Goal: Complete application form: Complete application form

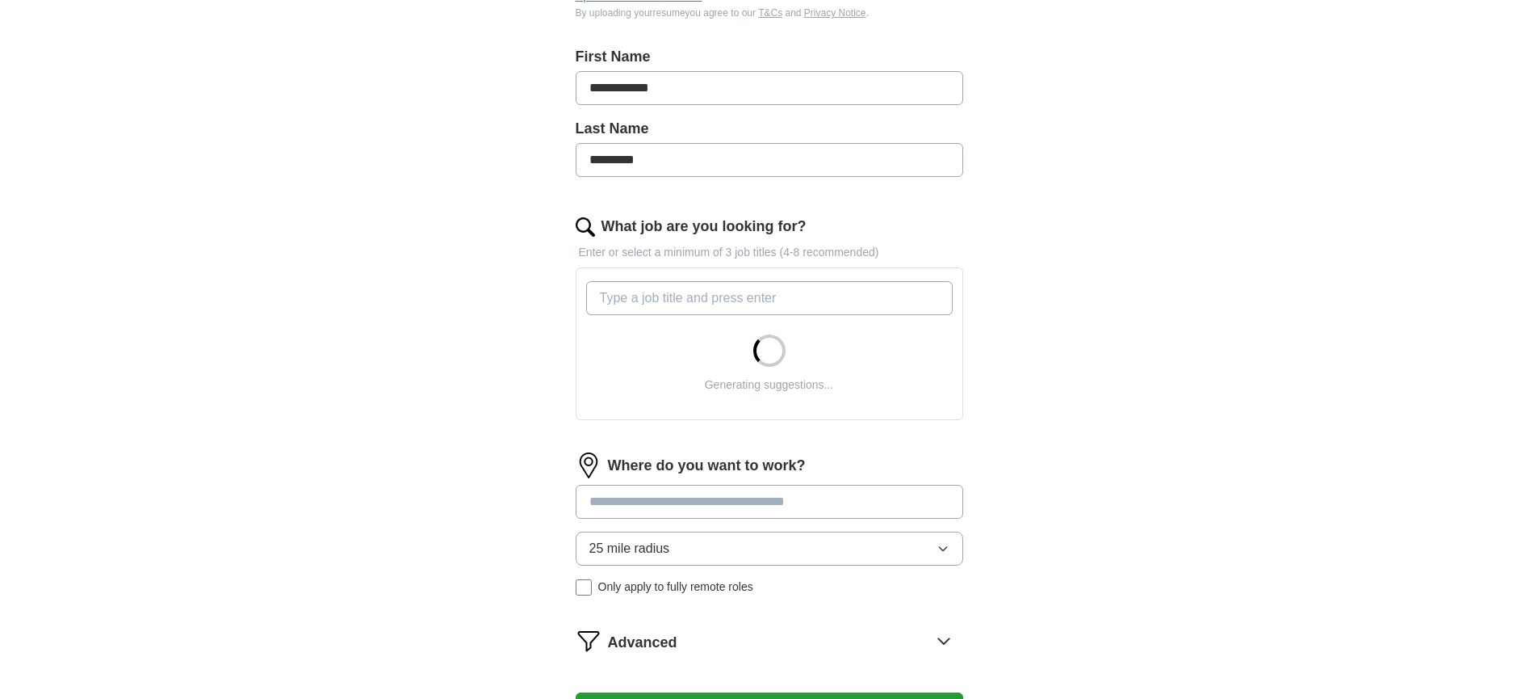
scroll to position [404, 0]
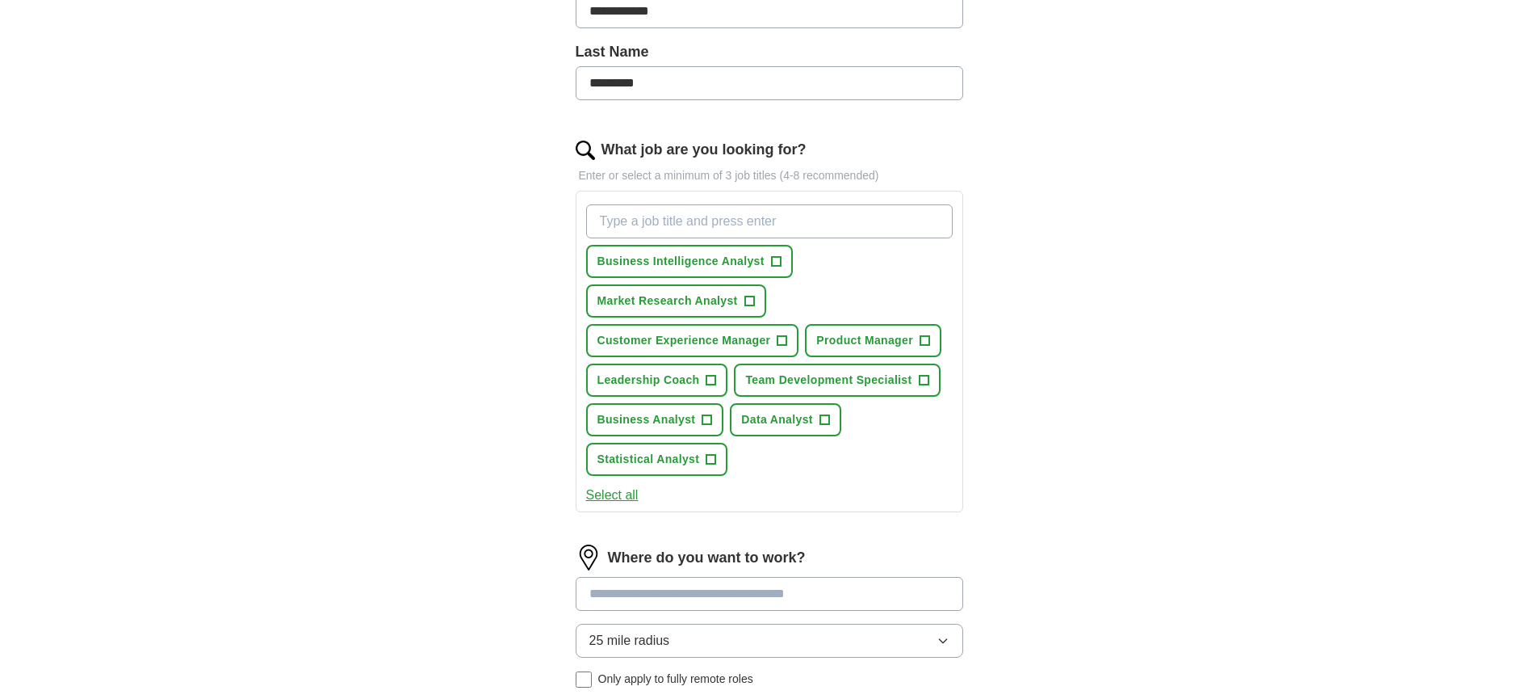
click at [732, 636] on button "25 mile radius" at bounding box center [770, 640] width 388 height 34
click at [776, 263] on span "+" at bounding box center [776, 261] width 10 height 13
click at [753, 300] on span "+" at bounding box center [750, 301] width 10 height 13
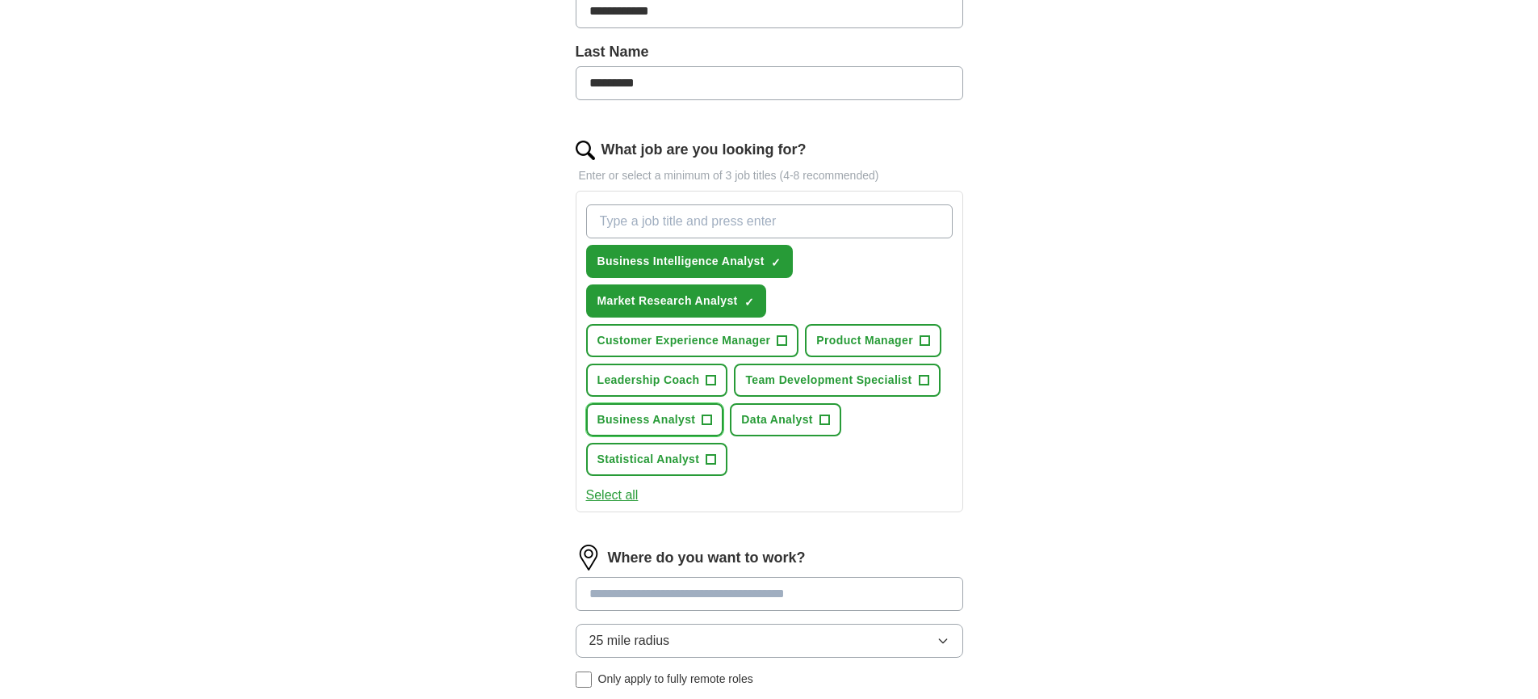
click at [708, 420] on span "+" at bounding box center [708, 419] width 10 height 13
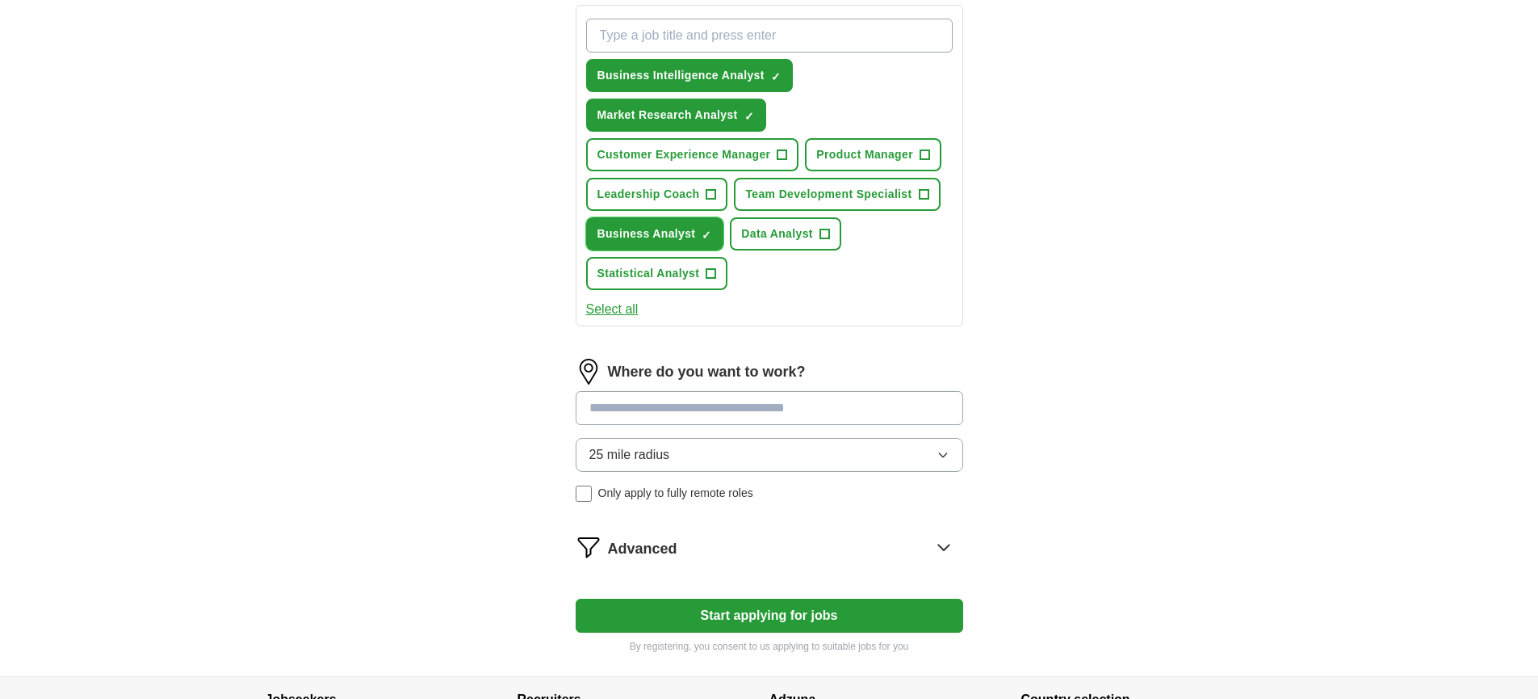
scroll to position [715, 0]
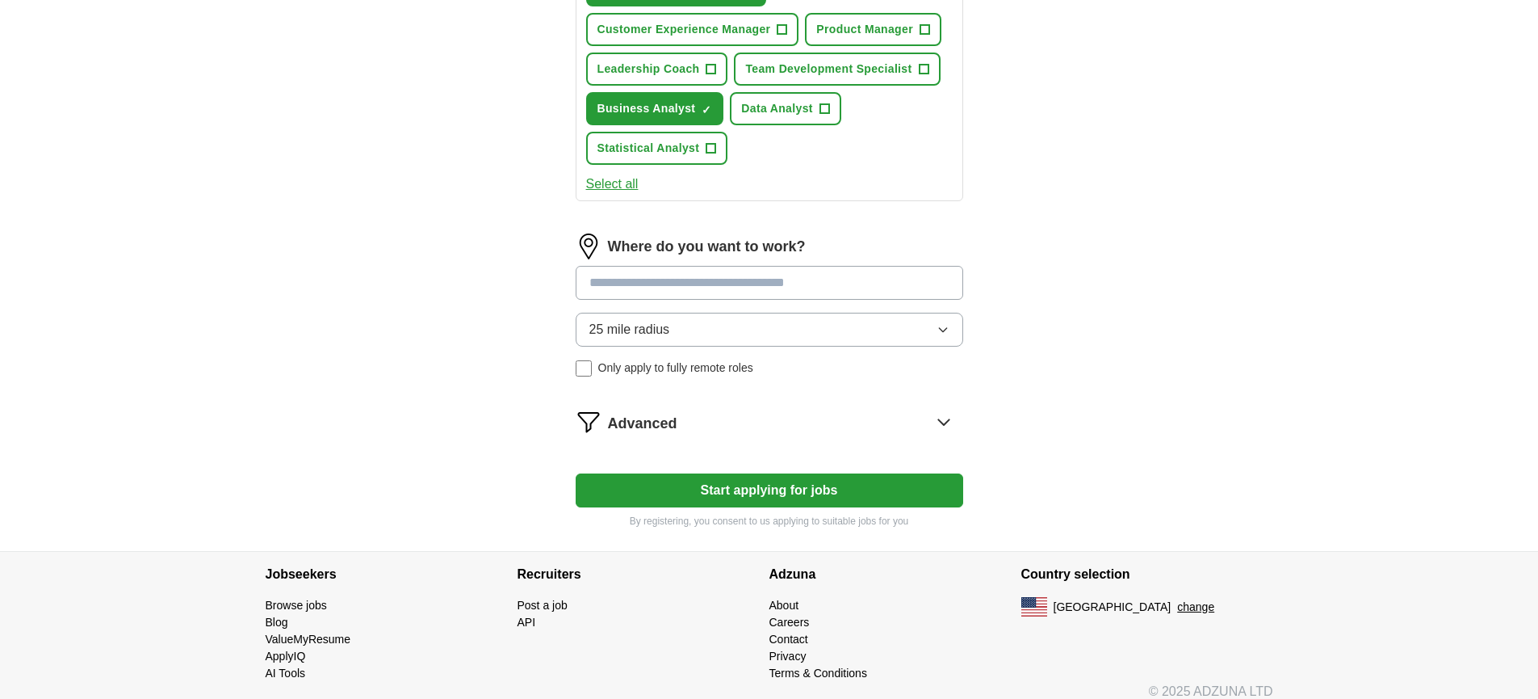
click at [749, 495] on button "Start applying for jobs" at bounding box center [770, 490] width 388 height 34
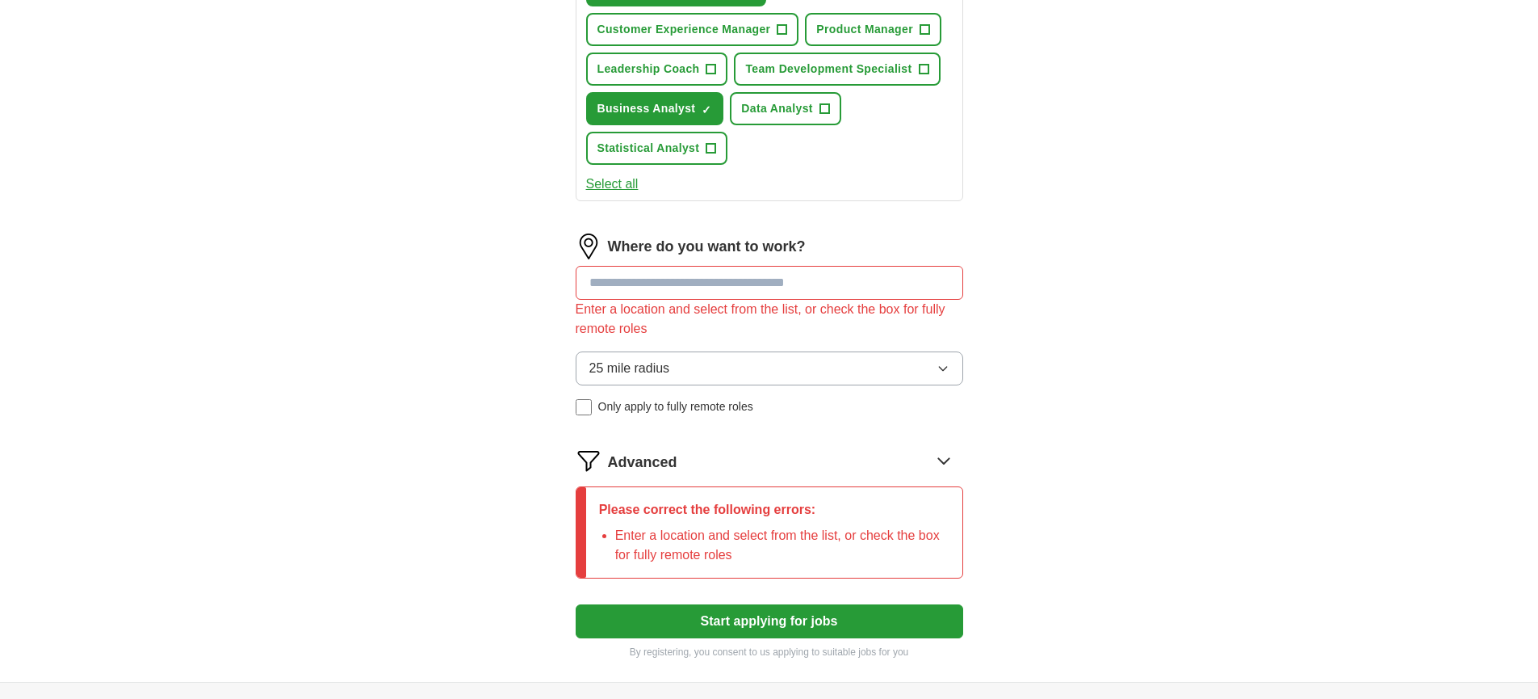
click at [651, 280] on input at bounding box center [770, 283] width 388 height 34
click at [676, 280] on input at bounding box center [770, 283] width 388 height 34
click at [946, 366] on icon "button" at bounding box center [943, 368] width 13 height 13
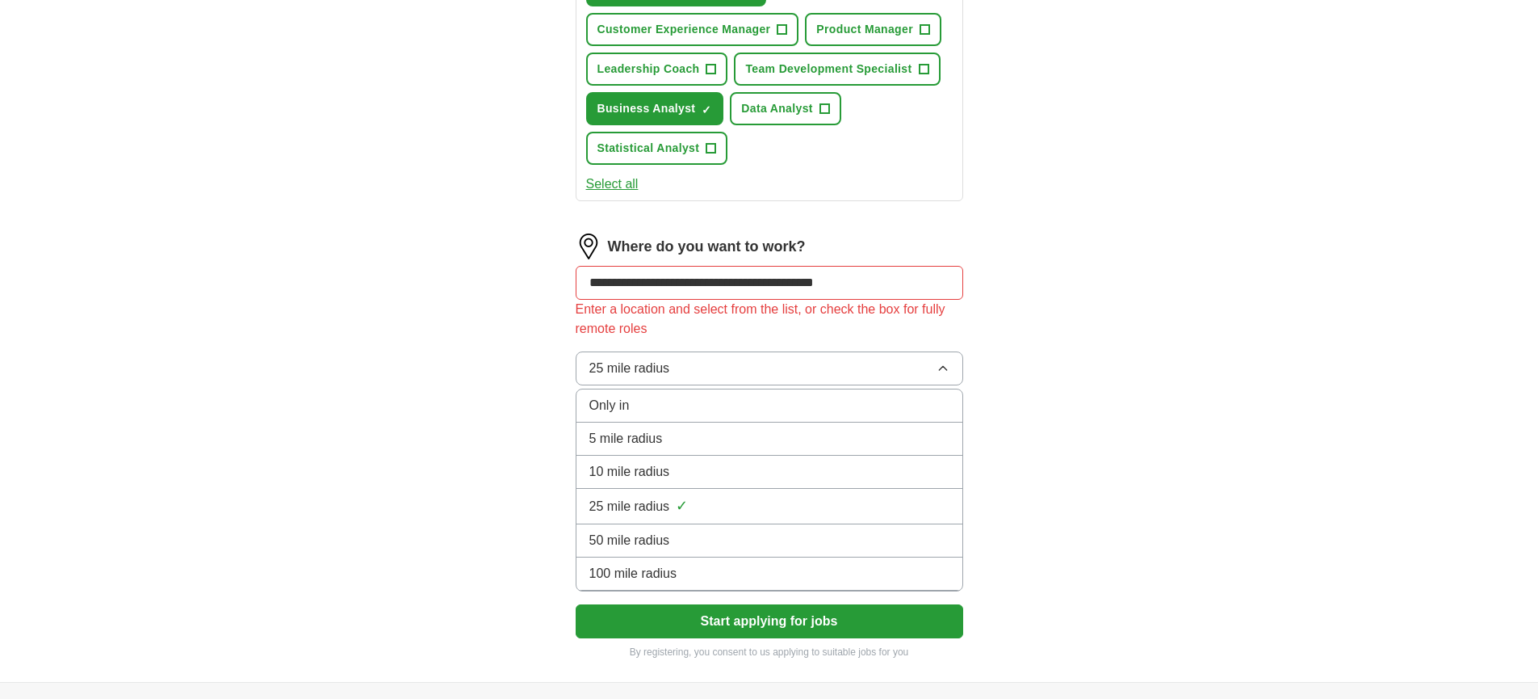
click at [711, 539] on div "50 mile radius" at bounding box center [770, 540] width 360 height 19
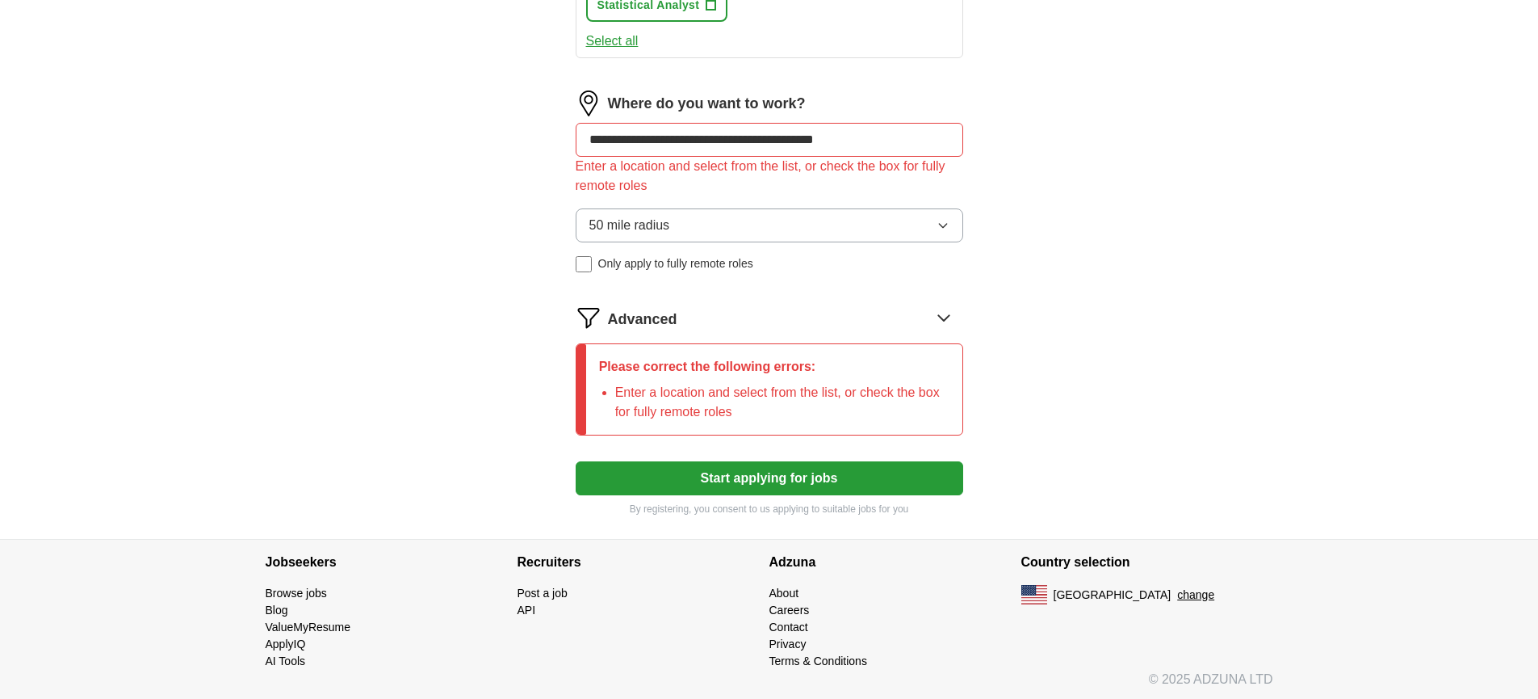
scroll to position [859, 0]
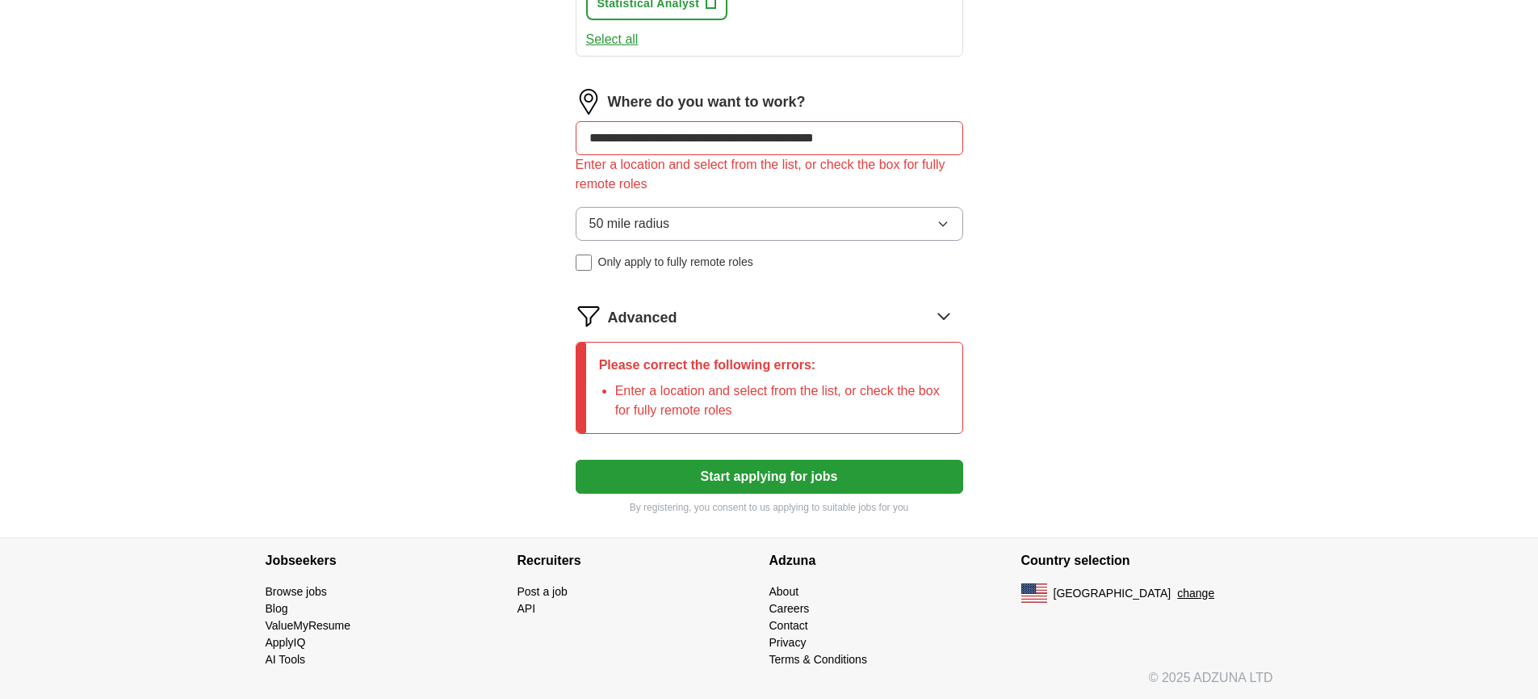
click at [757, 471] on button "Start applying for jobs" at bounding box center [770, 476] width 388 height 34
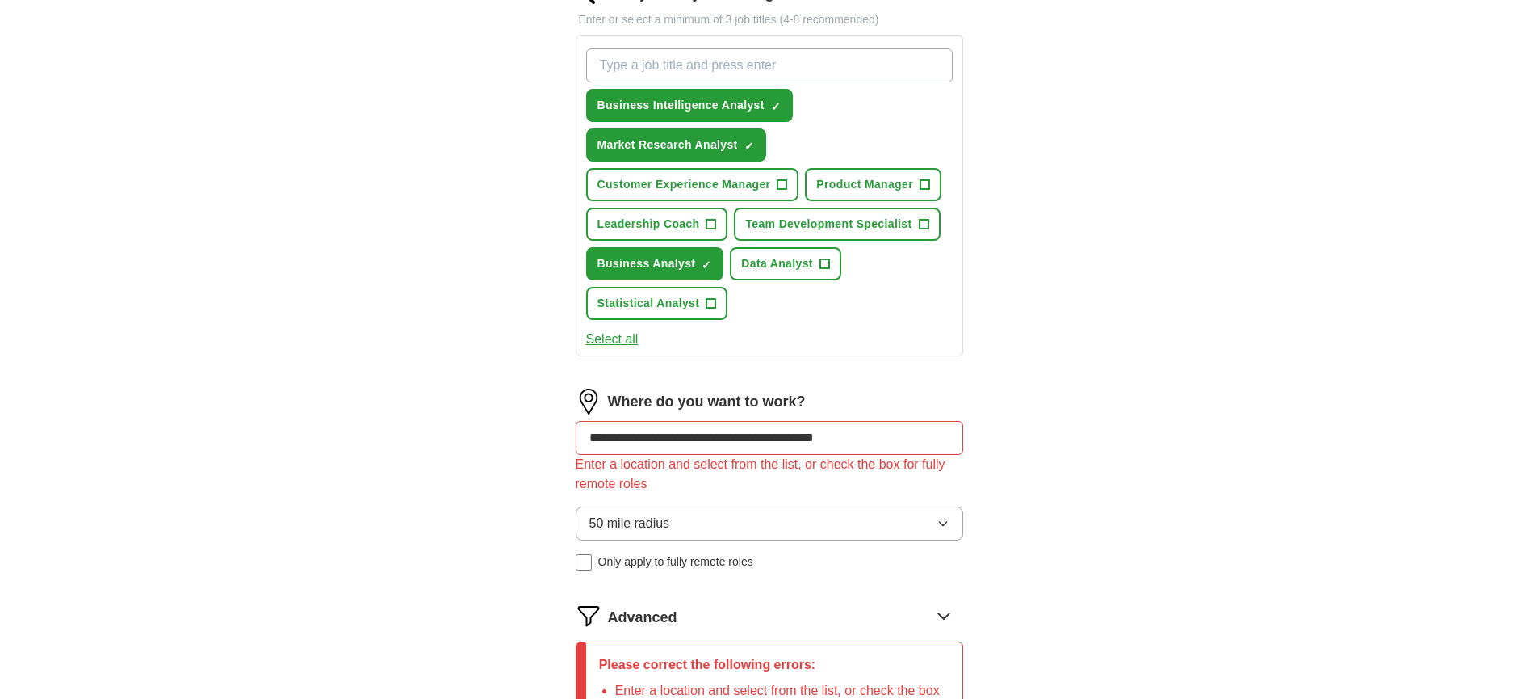
scroll to position [531, 0]
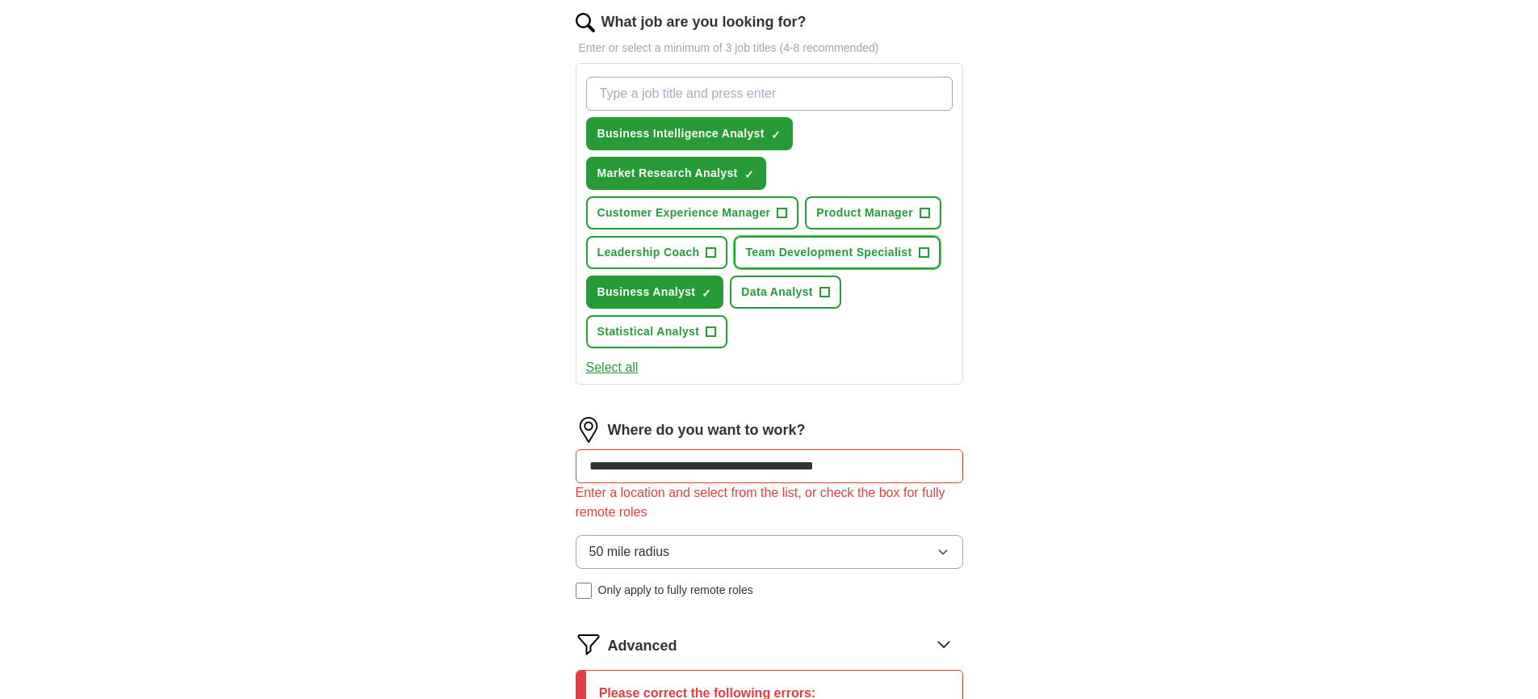
click at [926, 252] on span "+" at bounding box center [924, 252] width 10 height 13
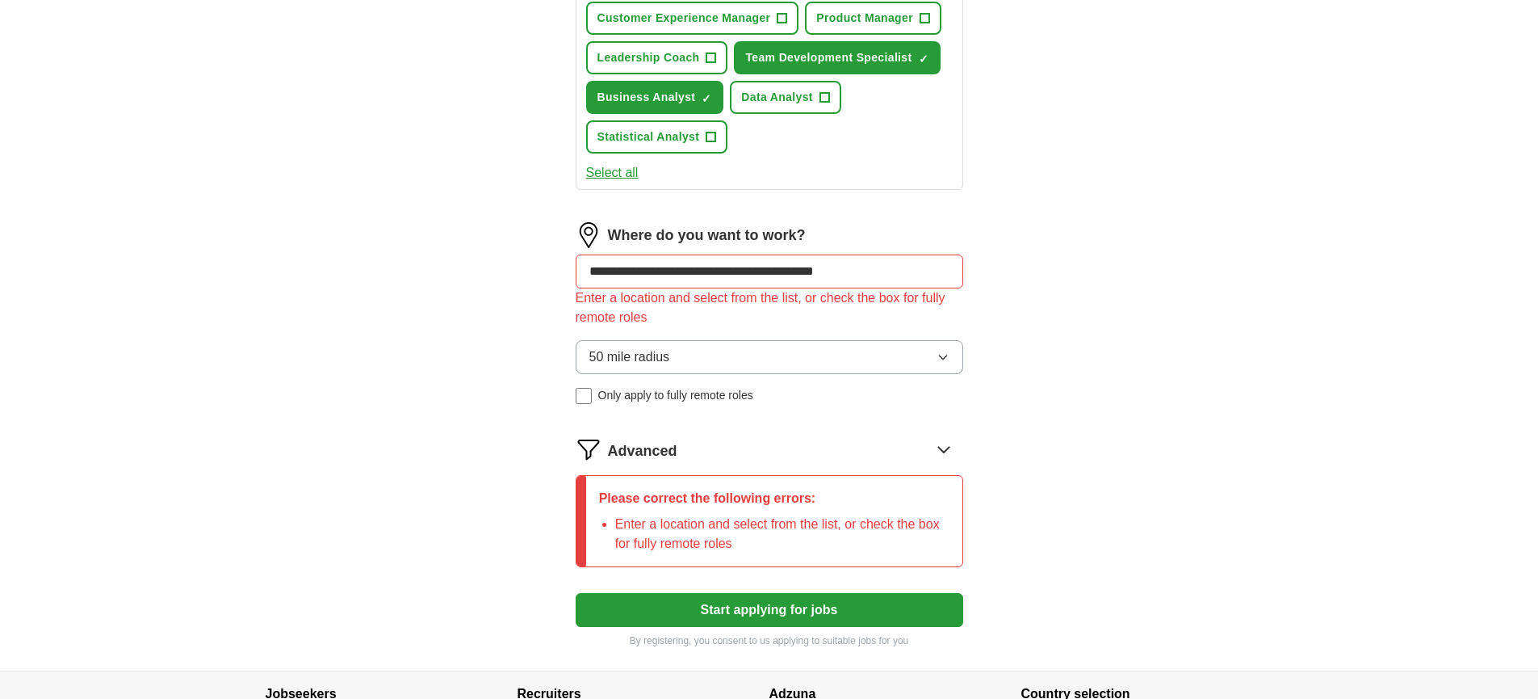
click at [722, 276] on input "**********" at bounding box center [770, 271] width 388 height 34
click at [757, 271] on input "**********" at bounding box center [770, 271] width 388 height 34
drag, startPoint x: 884, startPoint y: 271, endPoint x: 520, endPoint y: 253, distance: 364.7
click at [520, 253] on div "**********" at bounding box center [769, 42] width 517 height 1257
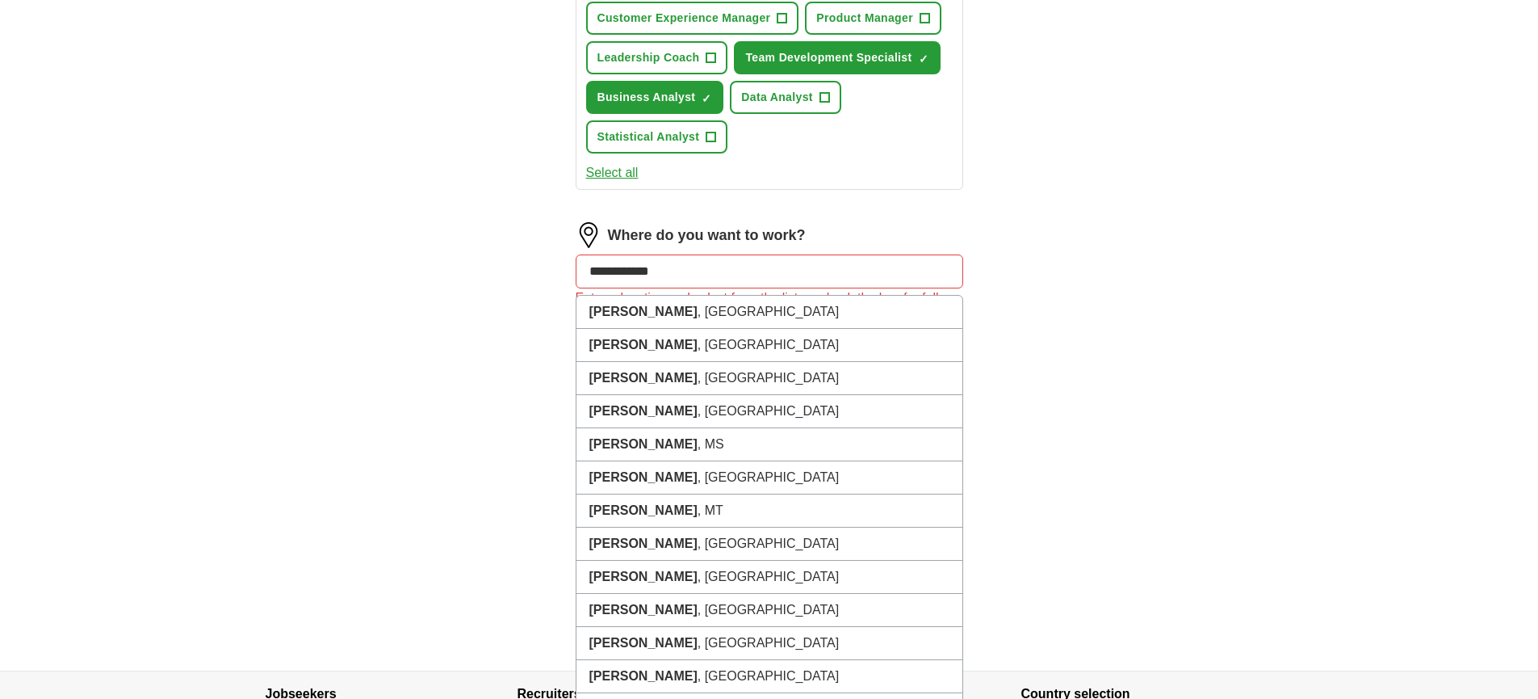
type input "**********"
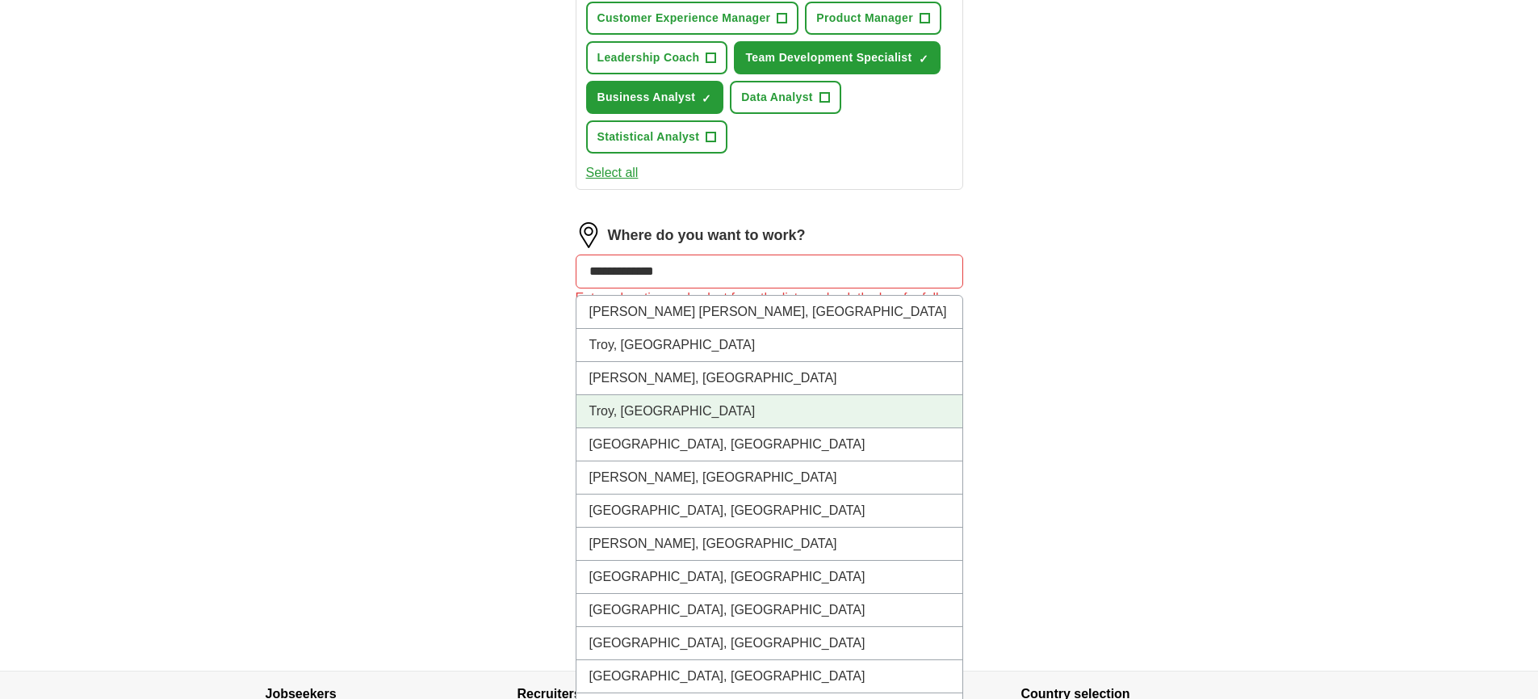
click at [641, 413] on li "Troy, [GEOGRAPHIC_DATA]" at bounding box center [770, 411] width 386 height 33
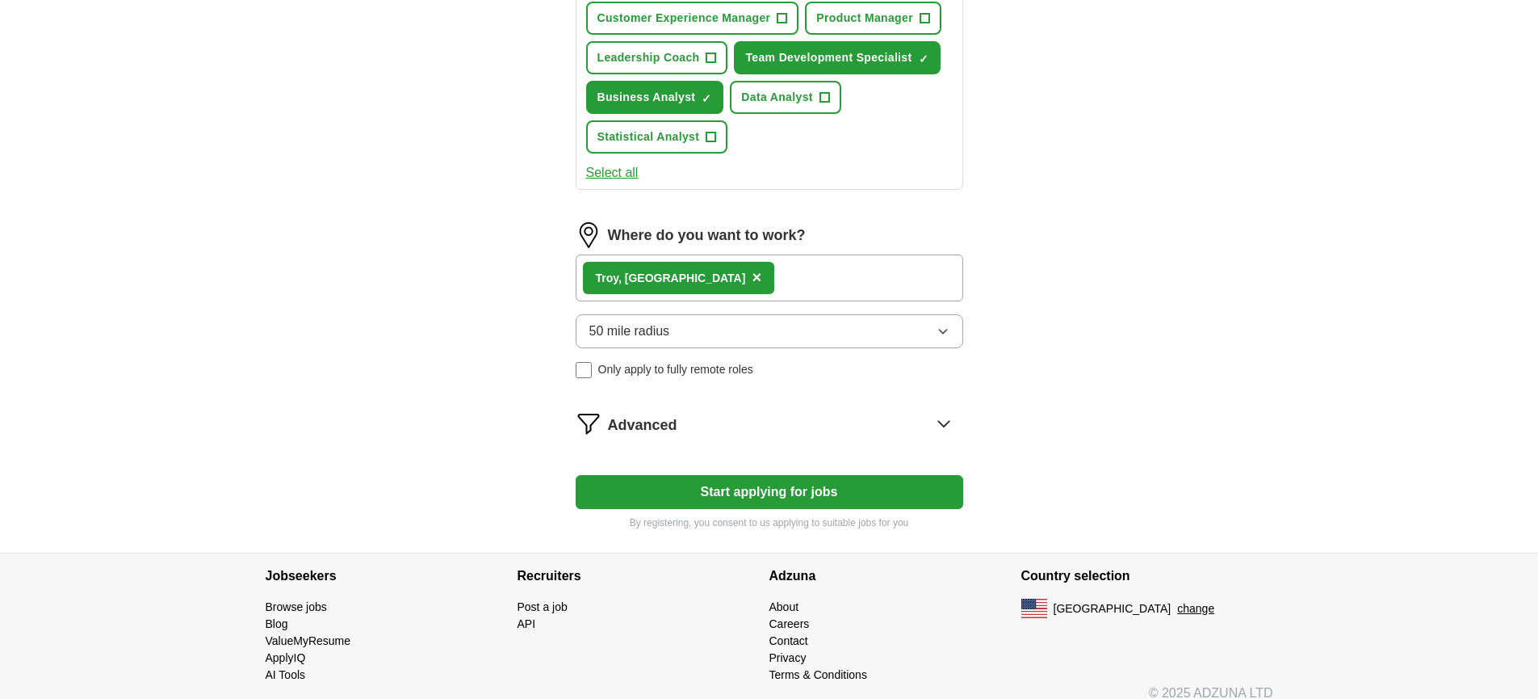
click at [692, 497] on button "Start applying for jobs" at bounding box center [770, 492] width 388 height 34
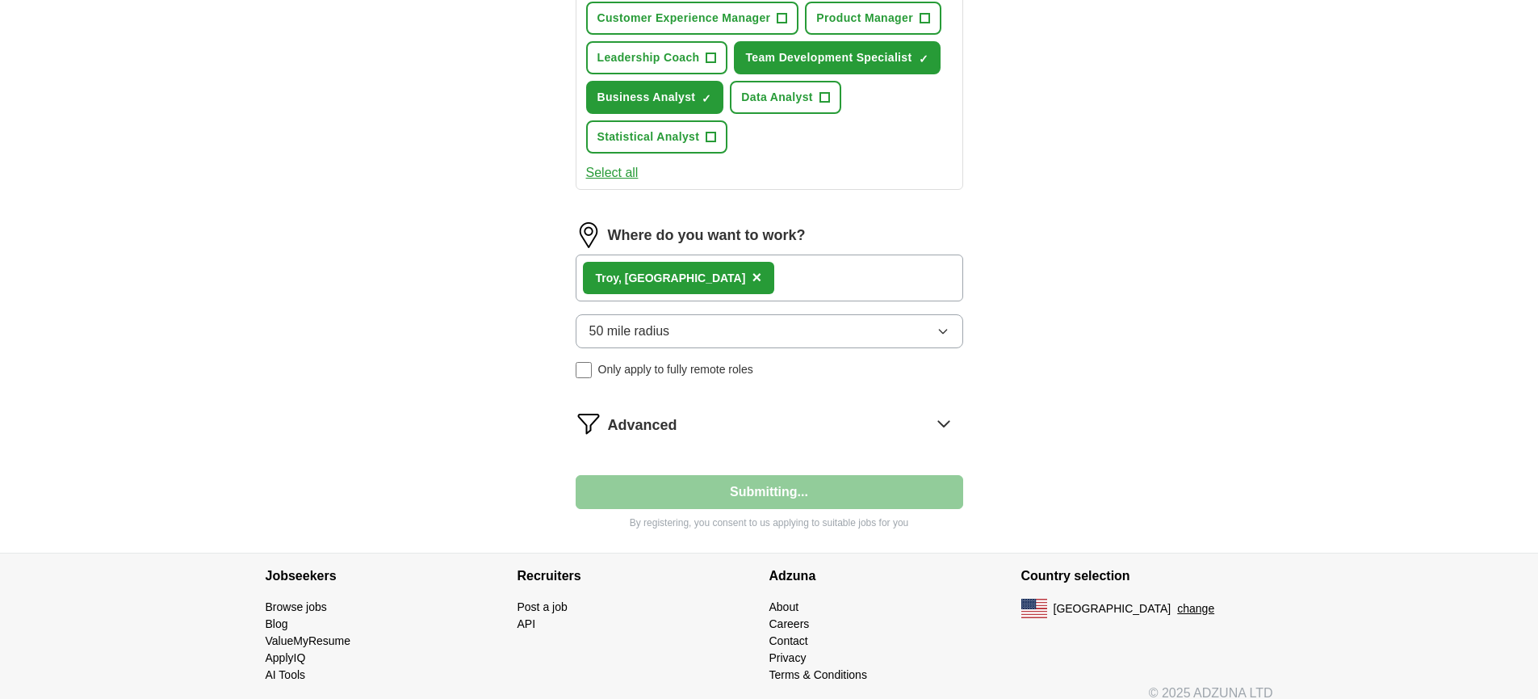
select select "**"
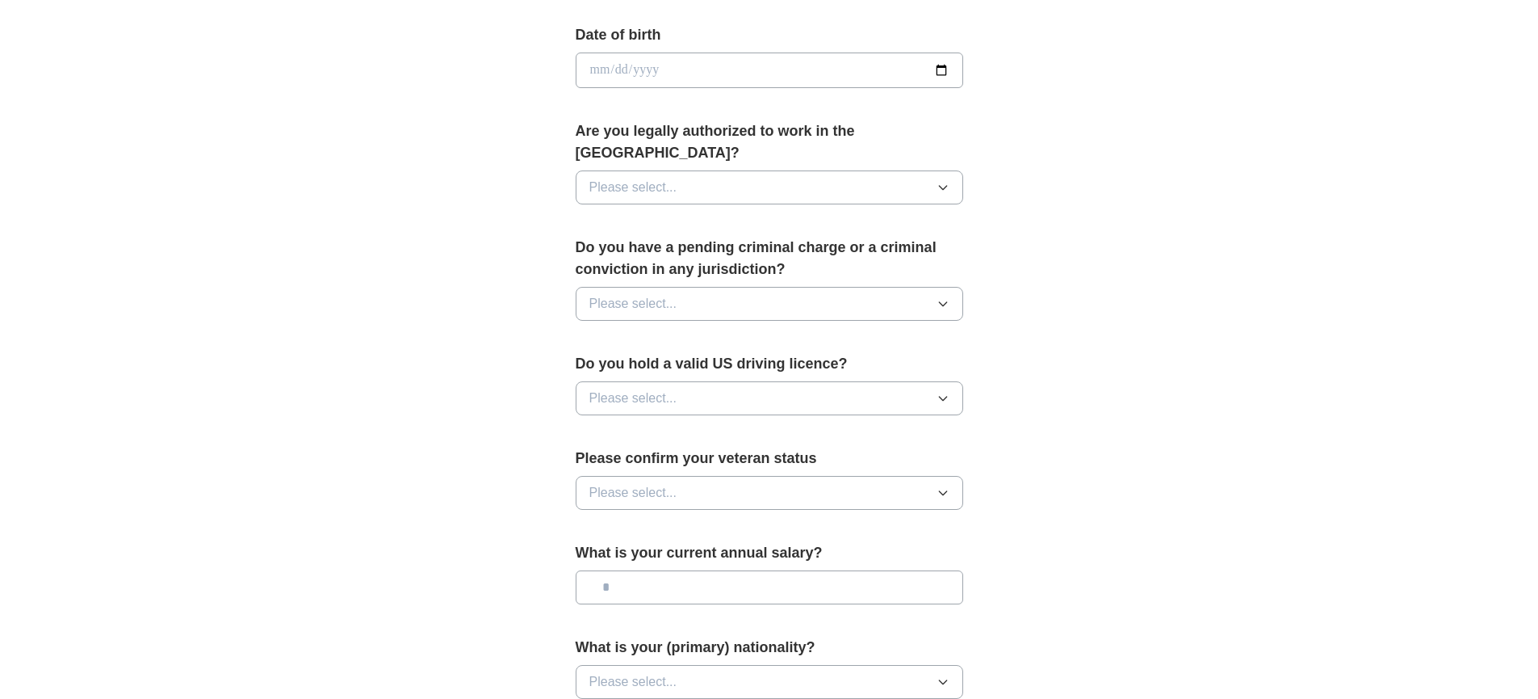
scroll to position [0, 0]
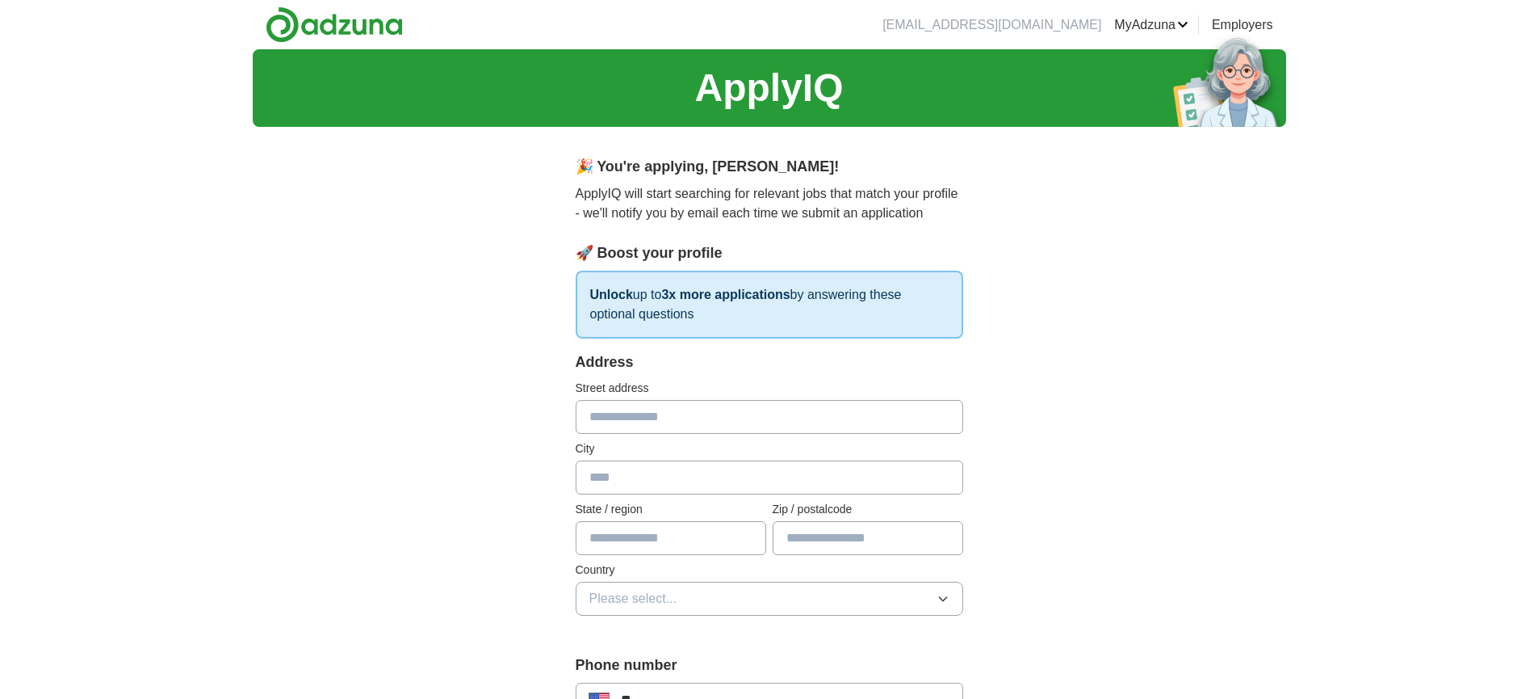
click at [757, 414] on input "text" at bounding box center [770, 417] width 388 height 34
type input "**********"
type input "**"
type input "*****"
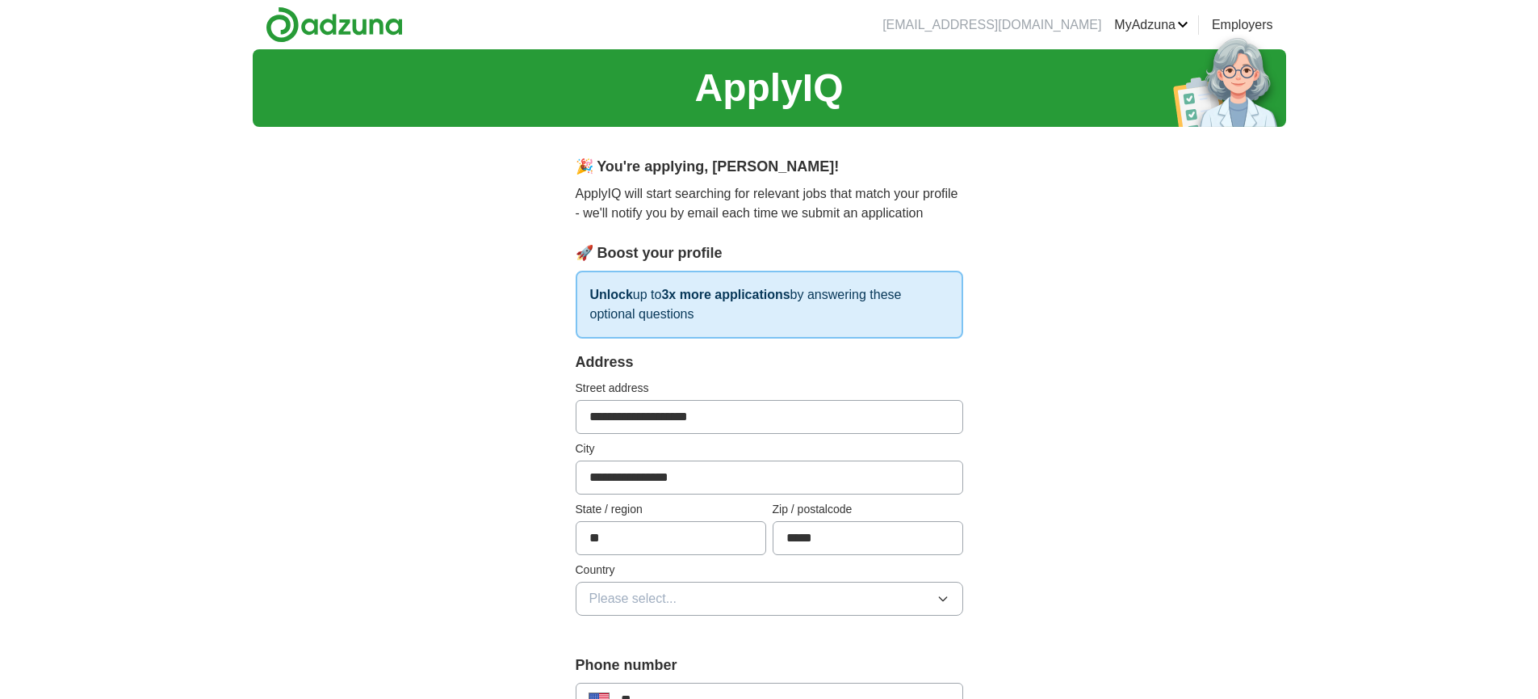
type input "**********"
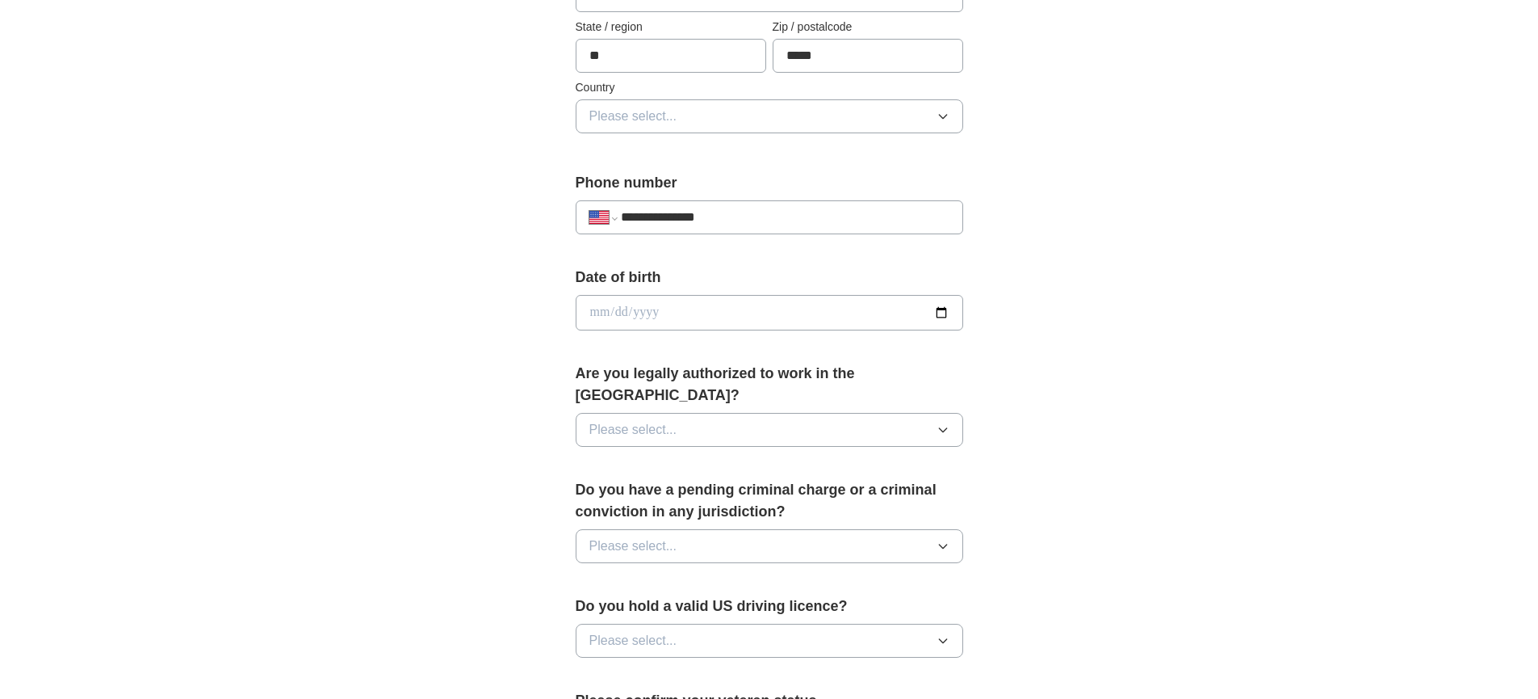
scroll to position [600, 0]
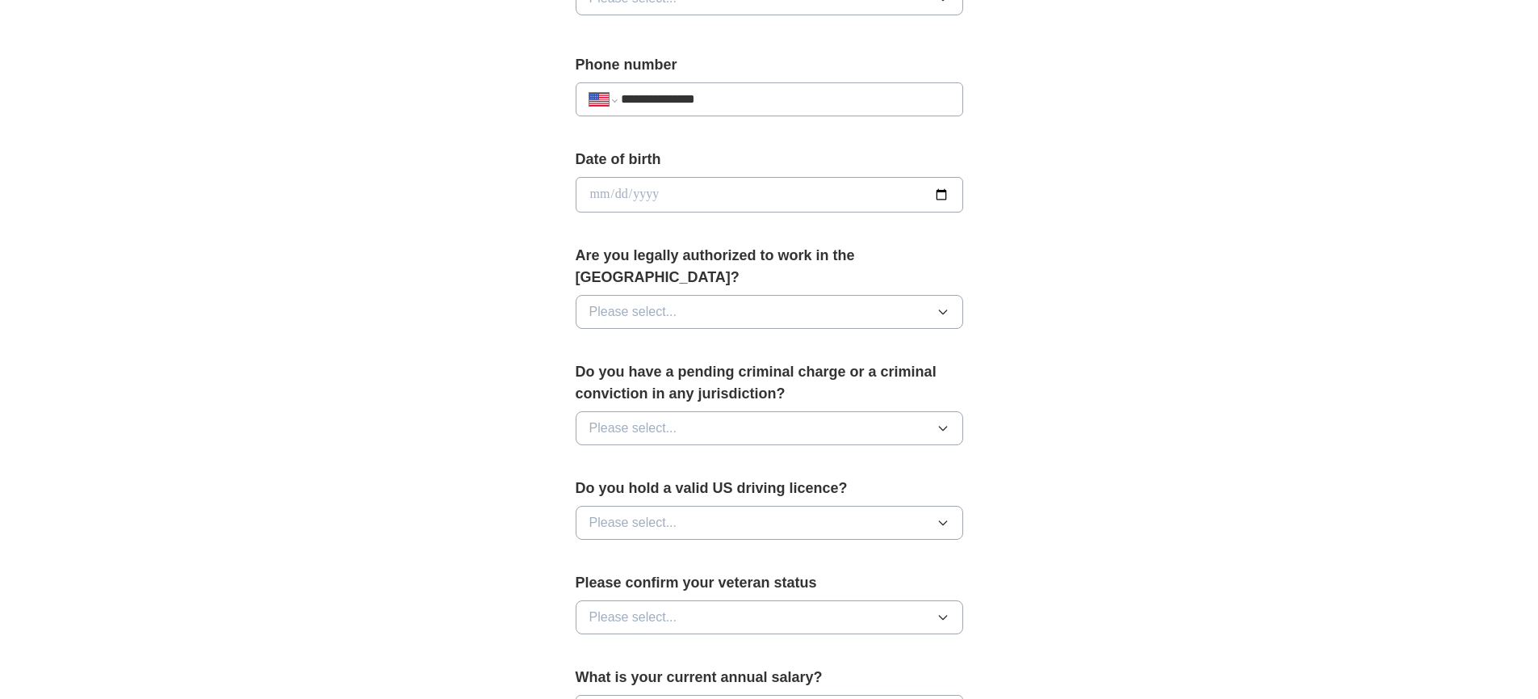
click at [750, 295] on button "Please select..." at bounding box center [770, 312] width 388 height 34
drag, startPoint x: 720, startPoint y: 316, endPoint x: 728, endPoint y: 317, distance: 8.9
click at [720, 333] on li "Yes" at bounding box center [770, 349] width 386 height 33
click at [713, 411] on button "Please select..." at bounding box center [770, 428] width 388 height 34
click at [663, 489] on div "No" at bounding box center [770, 498] width 360 height 19
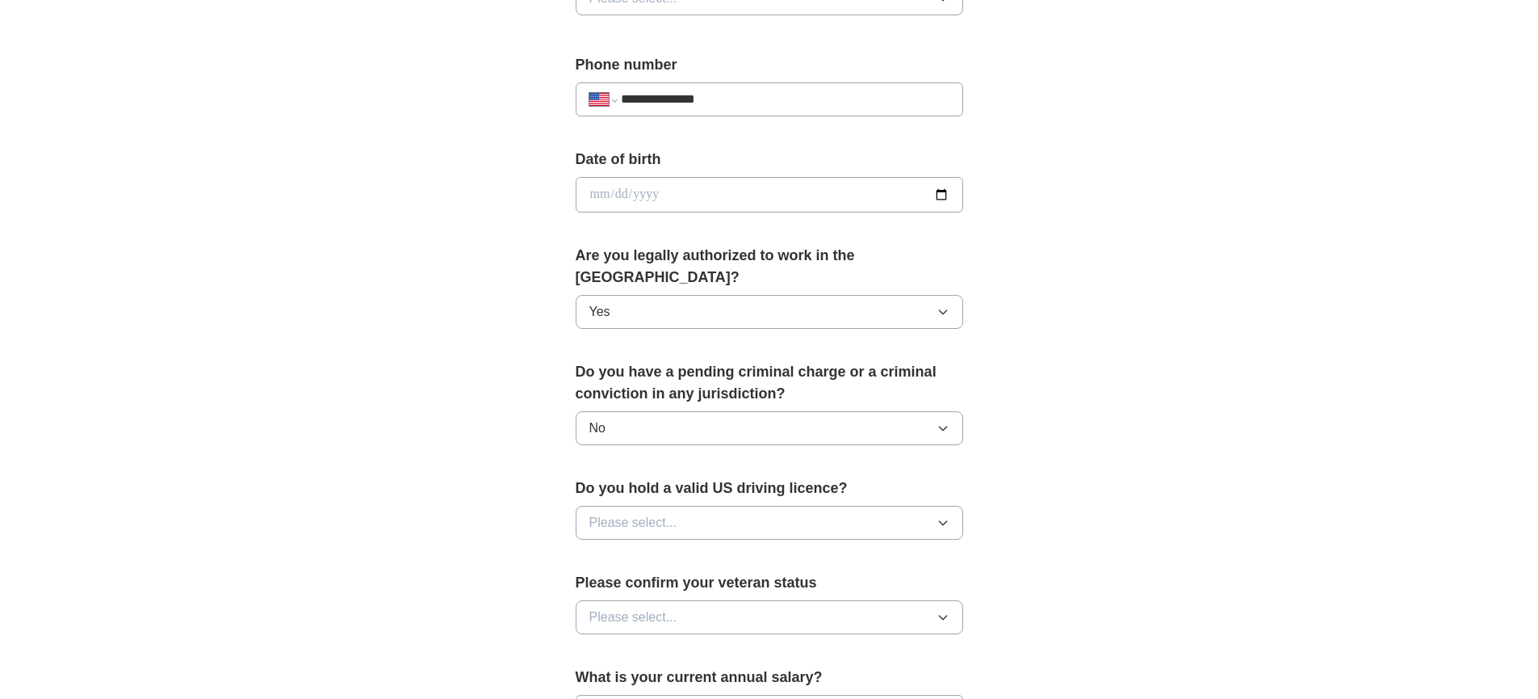
click at [709, 511] on button "Please select..." at bounding box center [770, 523] width 388 height 34
click at [691, 550] on div "Yes" at bounding box center [770, 559] width 360 height 19
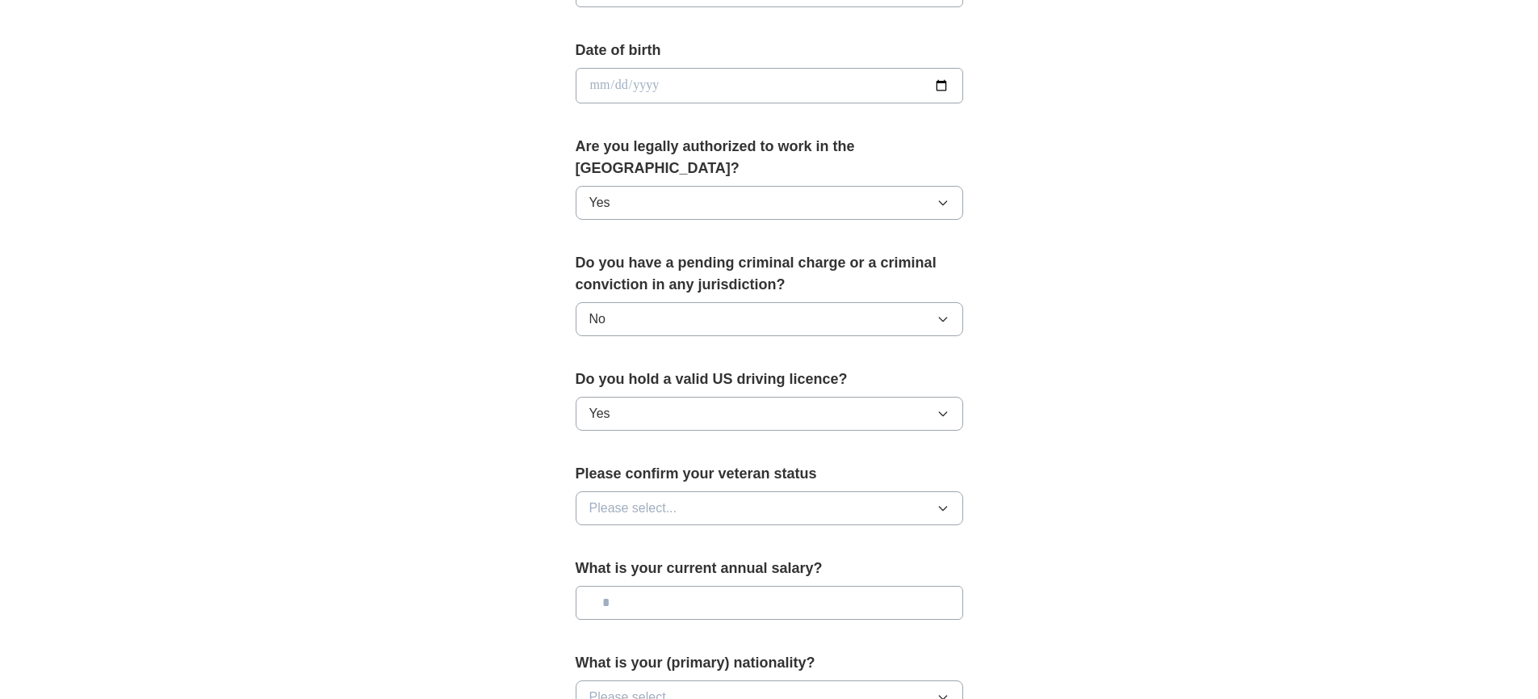
scroll to position [711, 0]
click at [676, 490] on button "Please select..." at bounding box center [770, 506] width 388 height 34
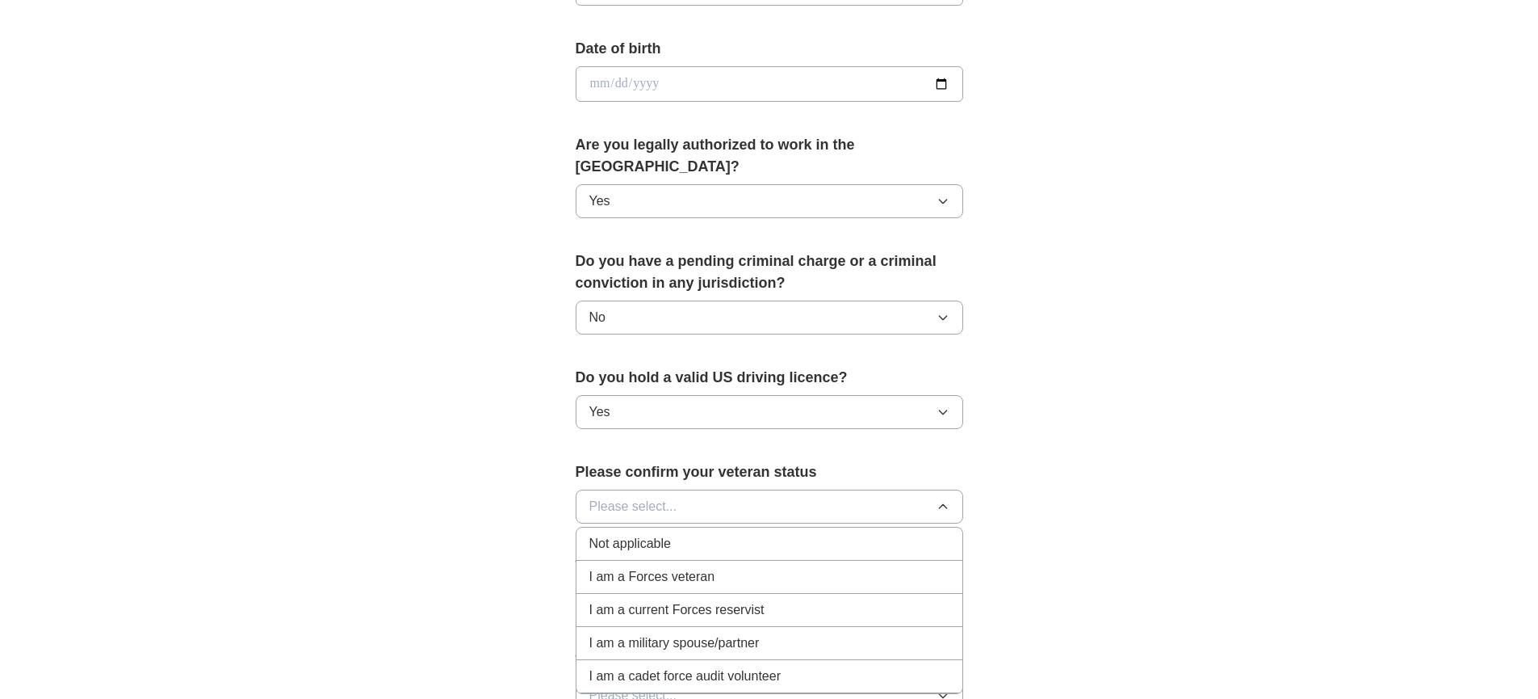
click at [678, 534] on div "Not applicable" at bounding box center [770, 543] width 360 height 19
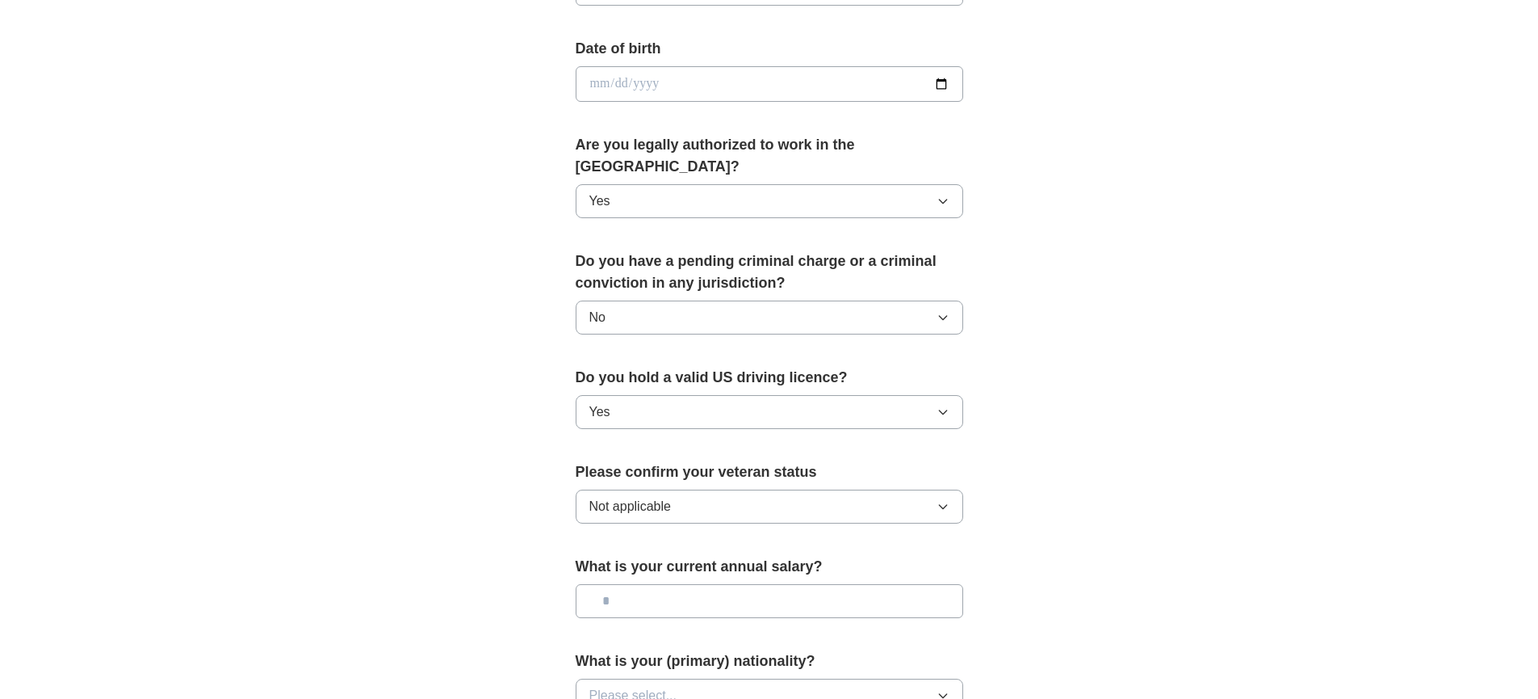
scroll to position [735, 0]
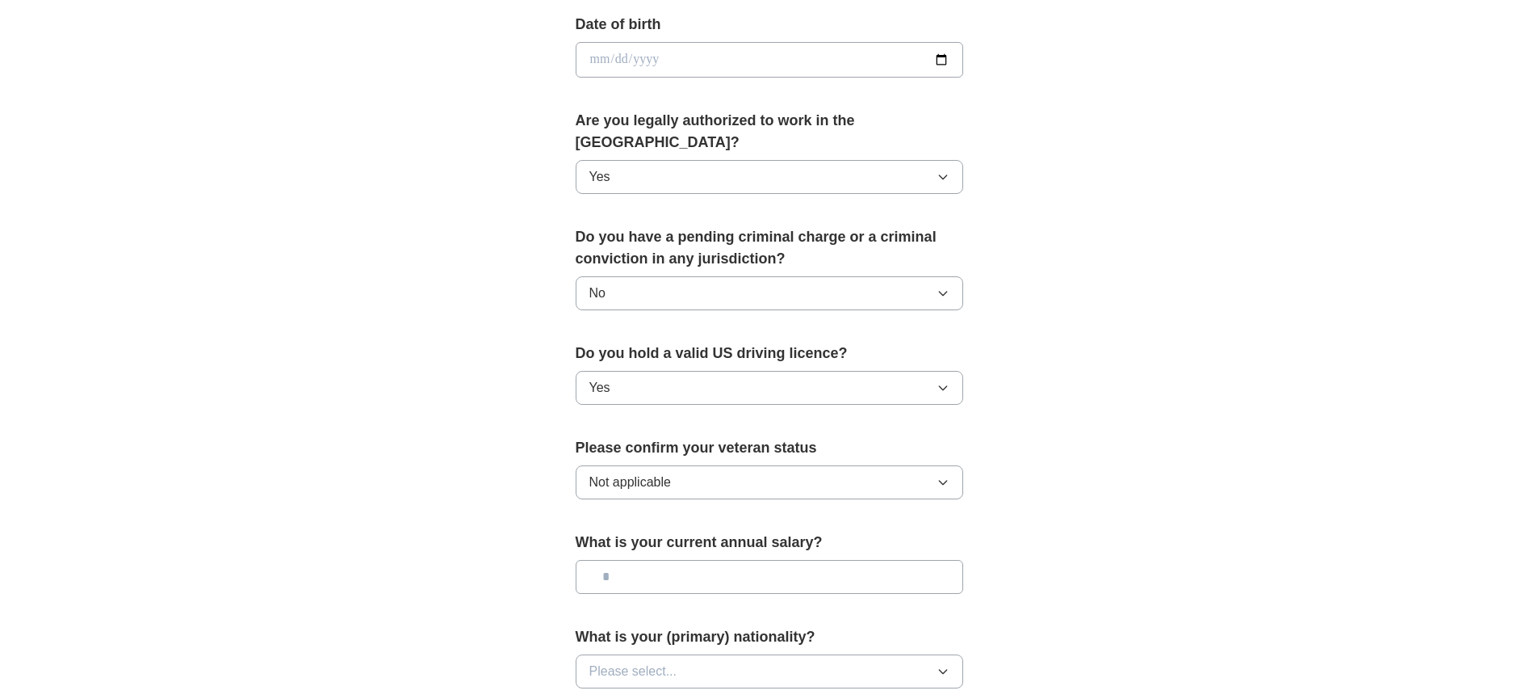
click at [690, 560] on input "text" at bounding box center [770, 577] width 388 height 34
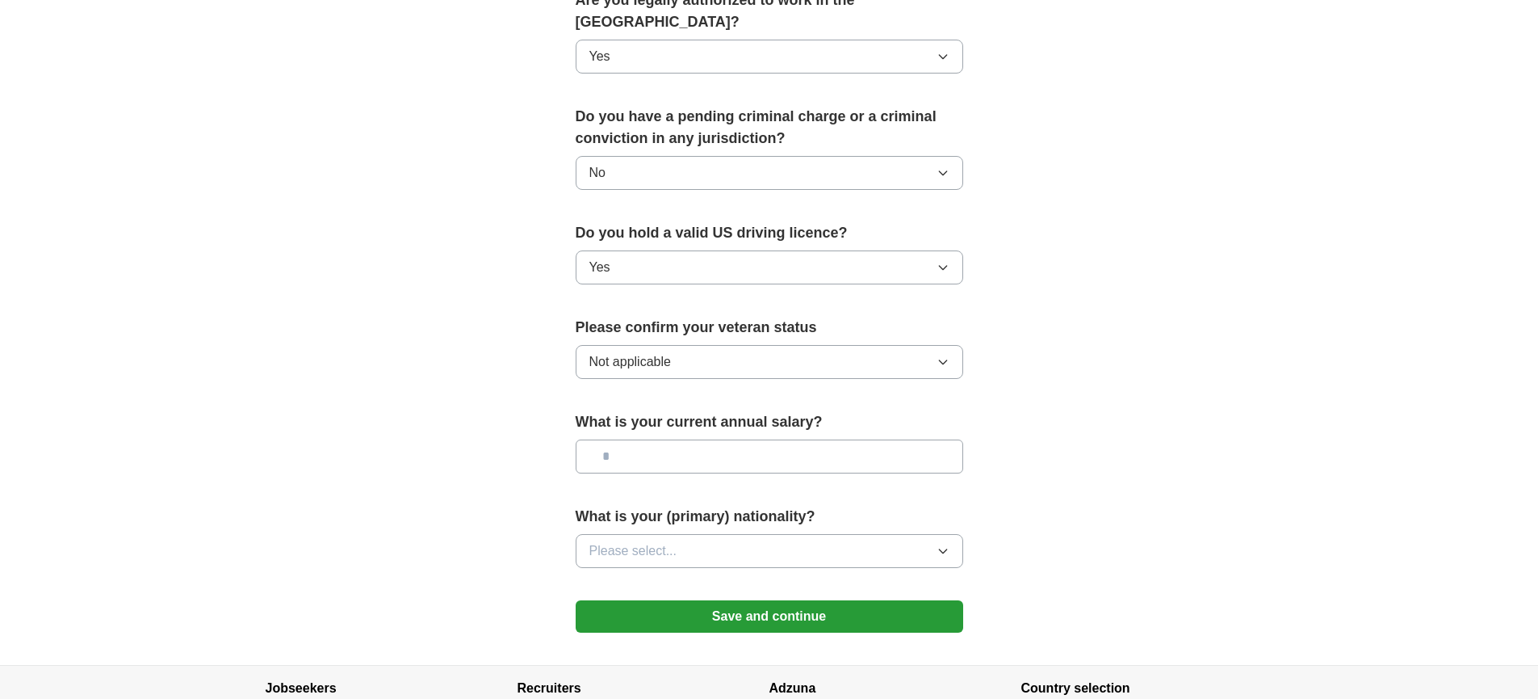
scroll to position [963, 0]
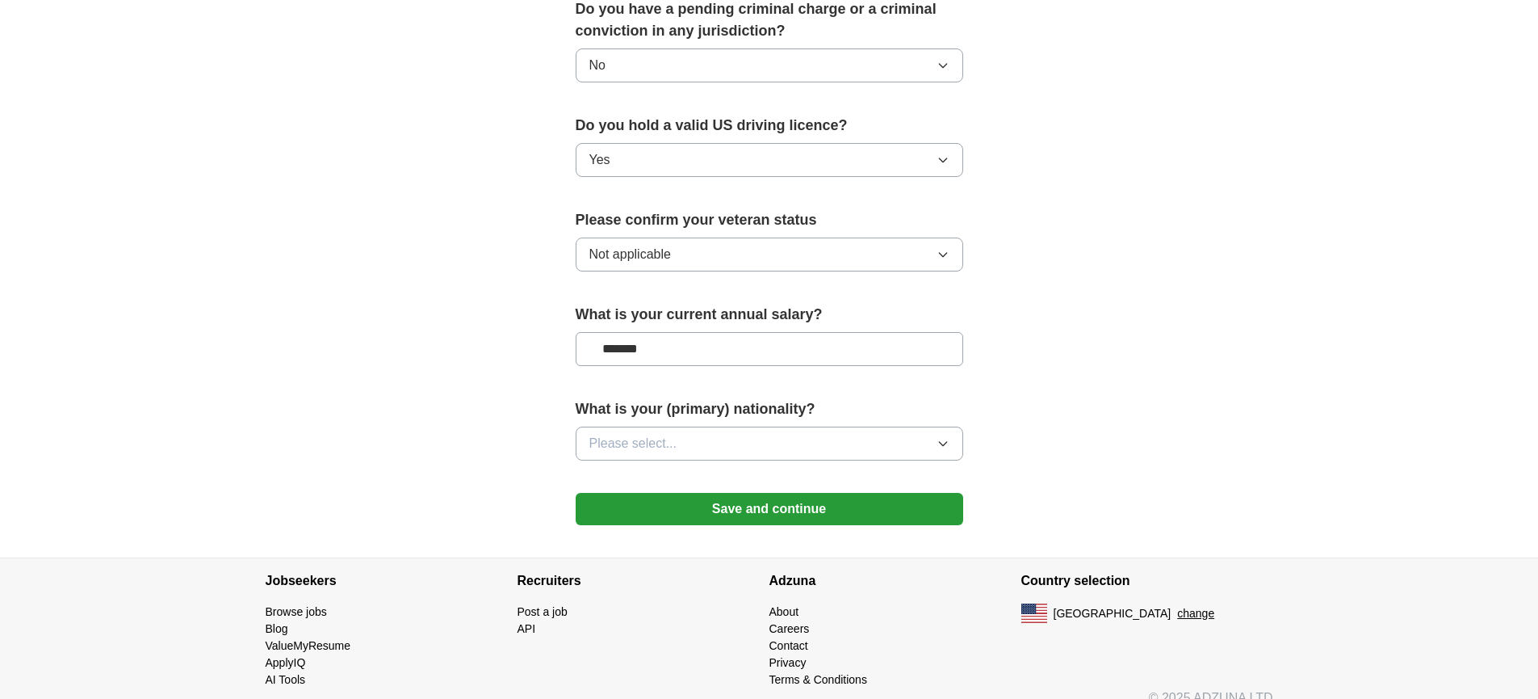
type input "*******"
click at [765, 426] on button "Please select..." at bounding box center [770, 443] width 388 height 34
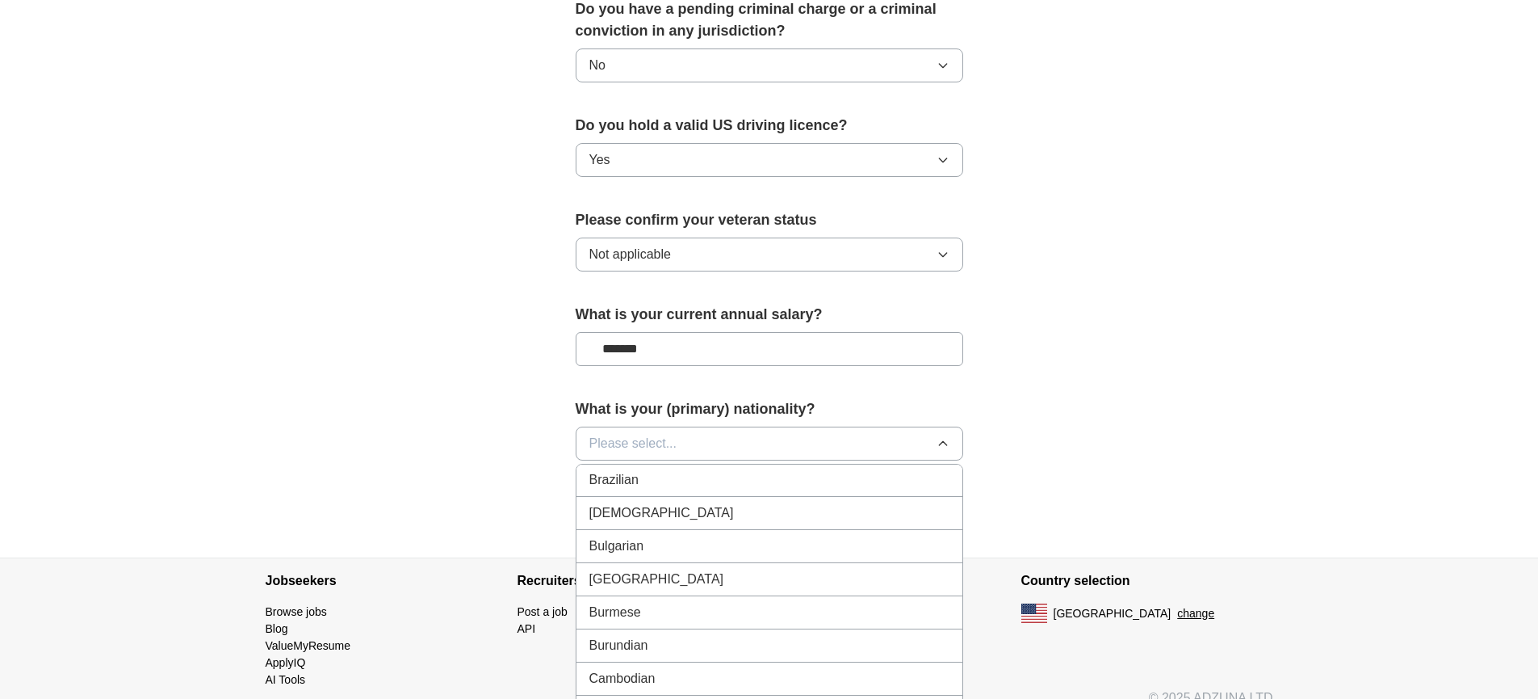
scroll to position [987, 0]
click at [700, 610] on div "Canadian" at bounding box center [770, 619] width 360 height 19
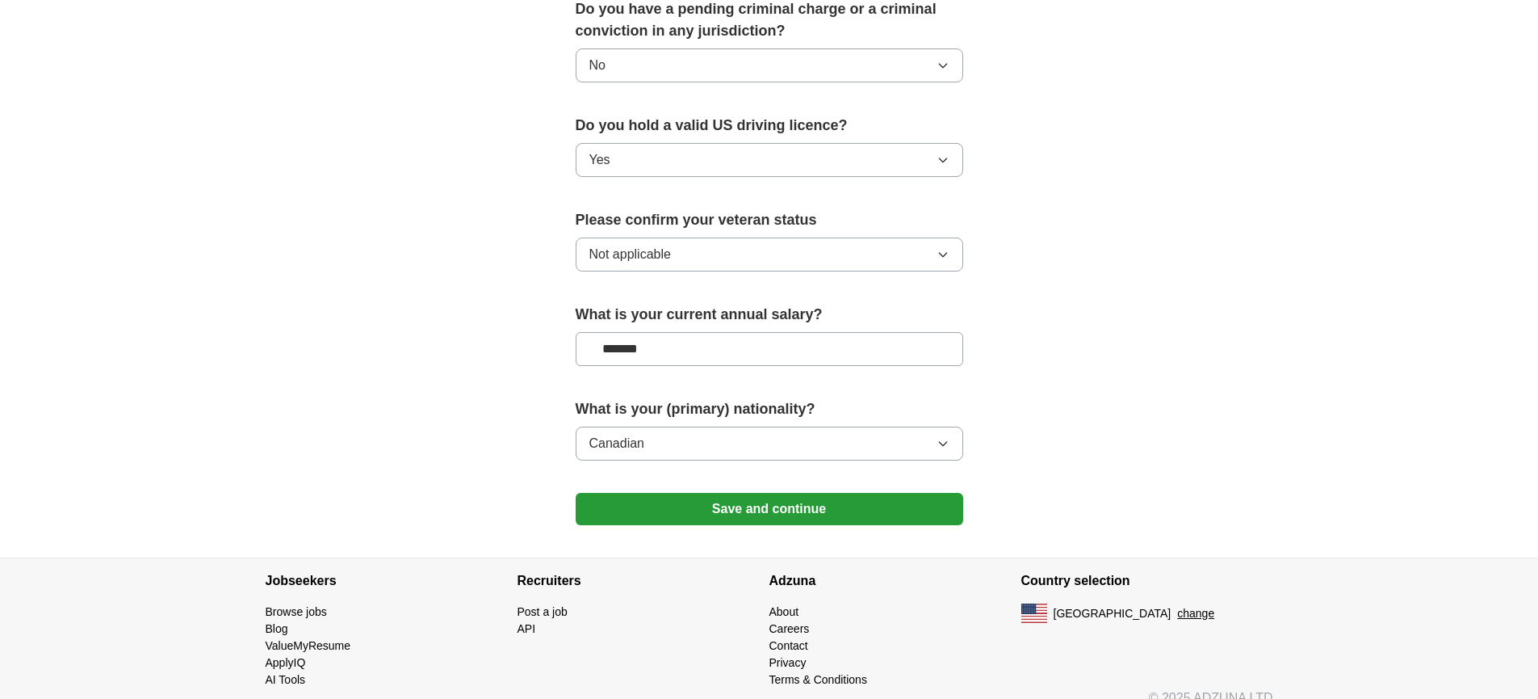
click at [814, 493] on button "Save and continue" at bounding box center [770, 509] width 388 height 32
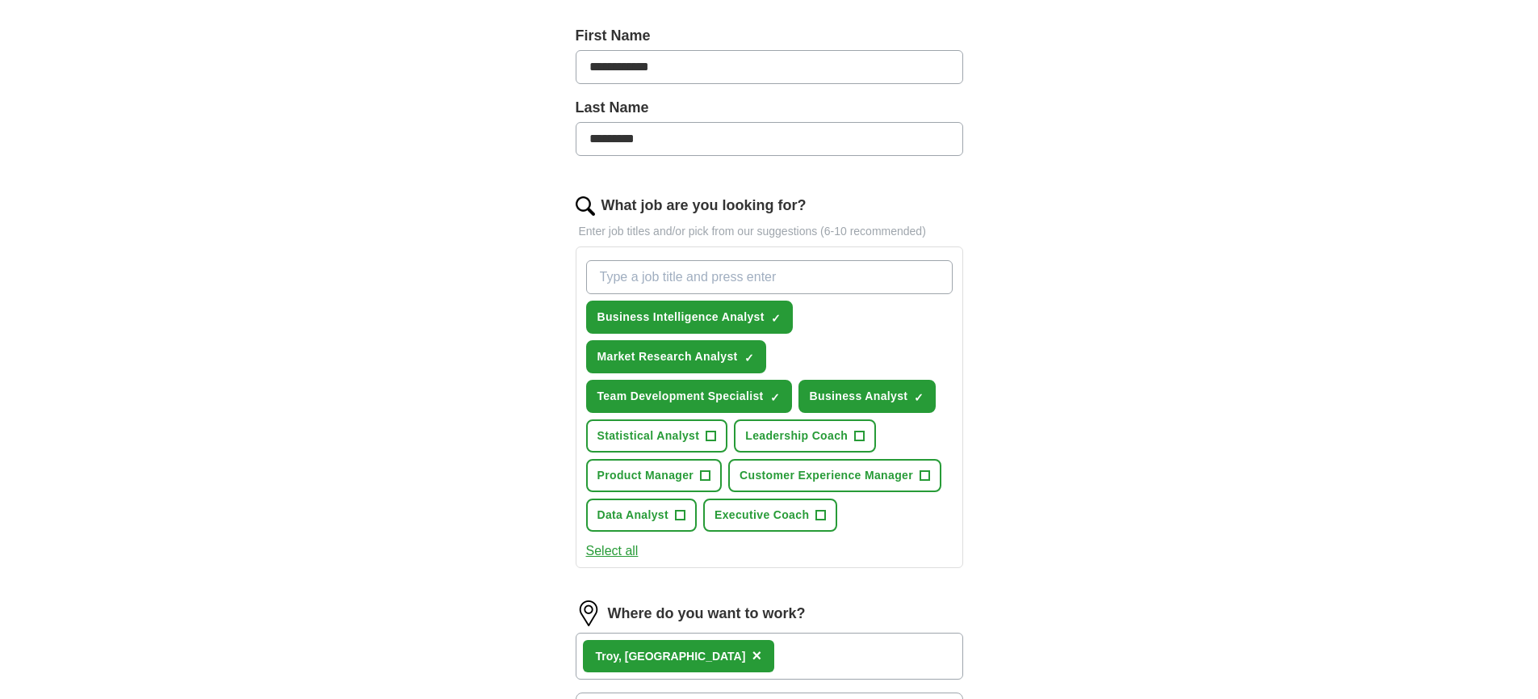
scroll to position [351, 0]
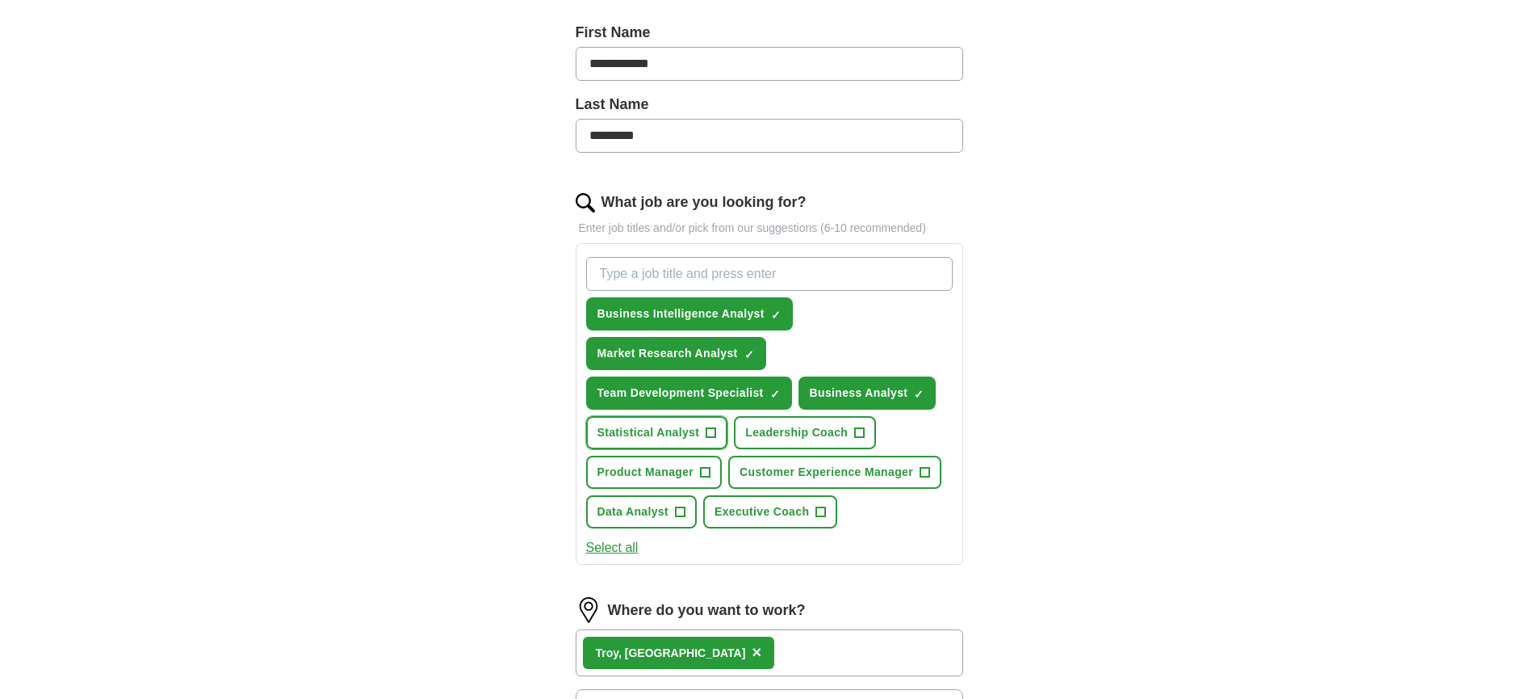
click at [707, 430] on span "+" at bounding box center [712, 432] width 10 height 13
click at [675, 273] on input "What job are you looking for?" at bounding box center [769, 274] width 367 height 34
type input "r"
type input "training"
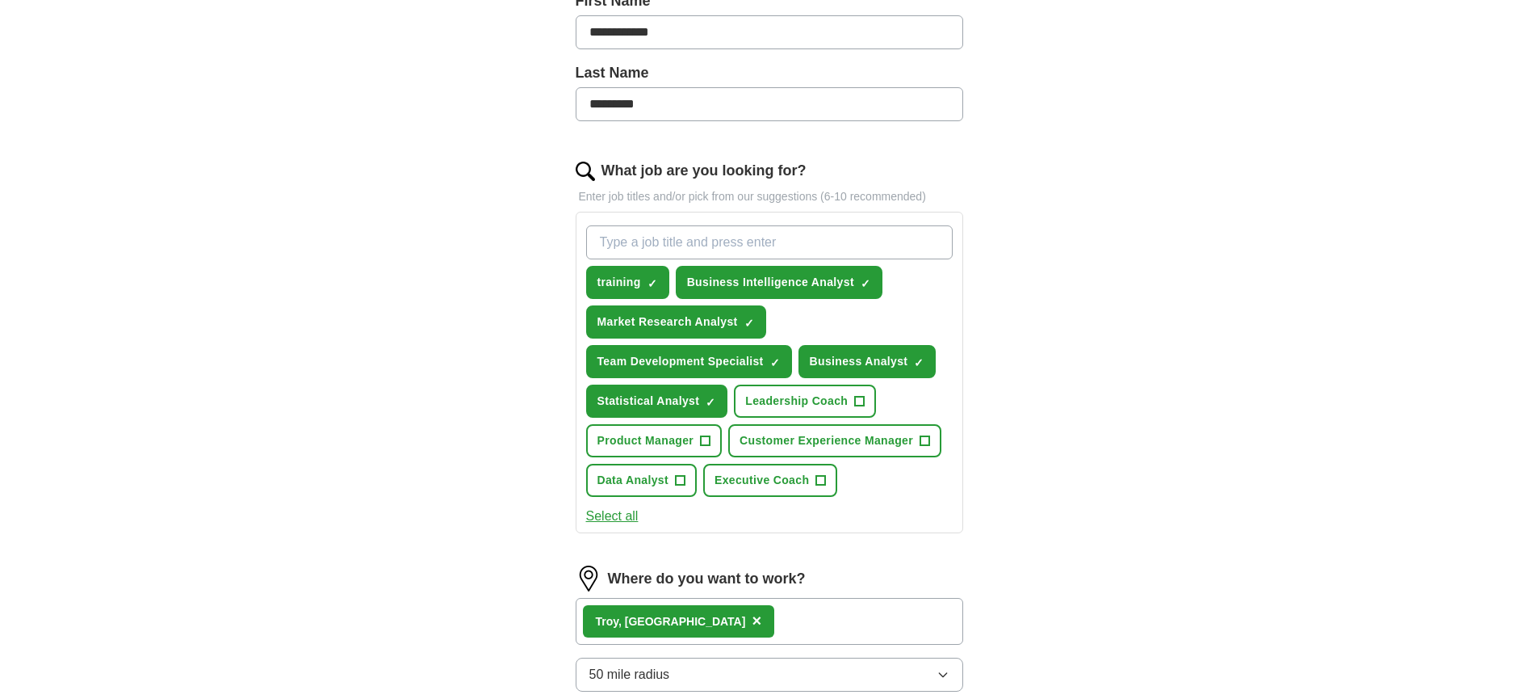
scroll to position [679, 0]
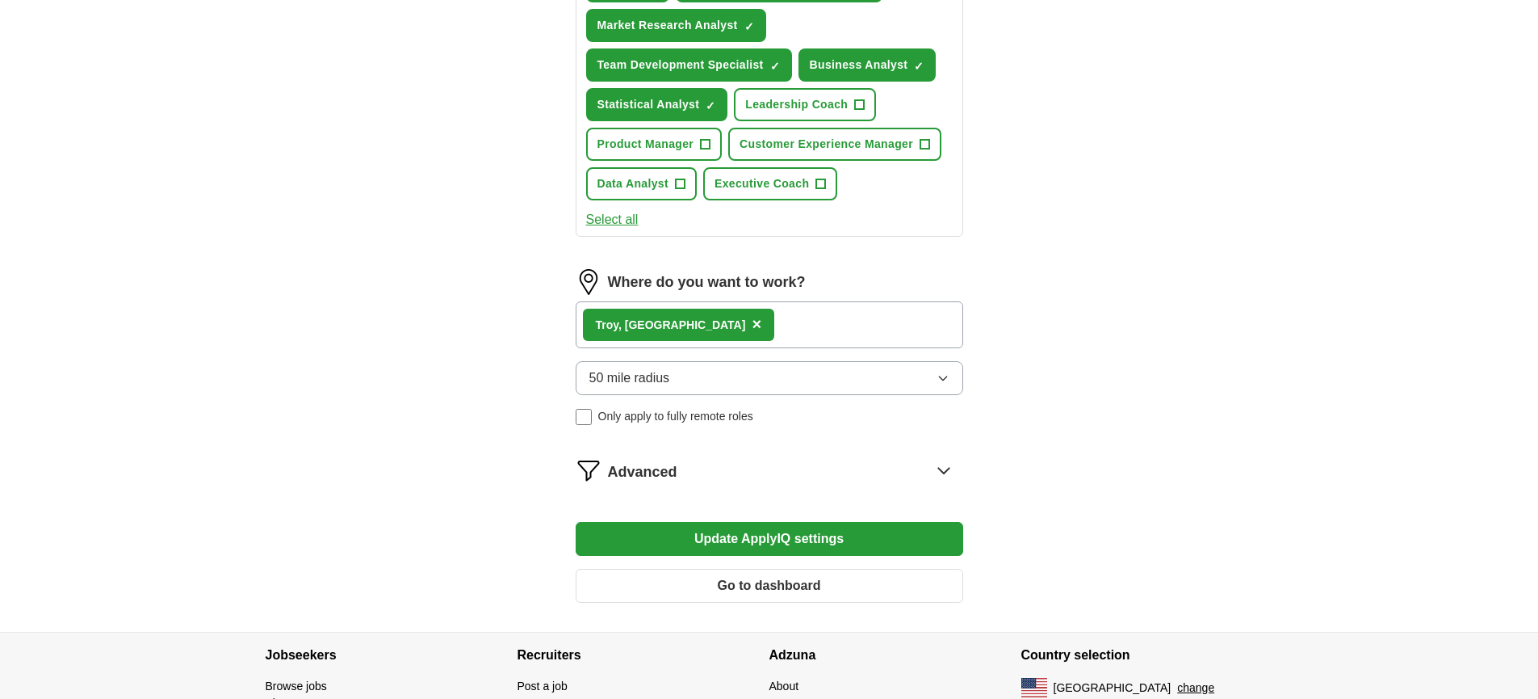
click at [851, 541] on button "Update ApplyIQ settings" at bounding box center [770, 539] width 388 height 34
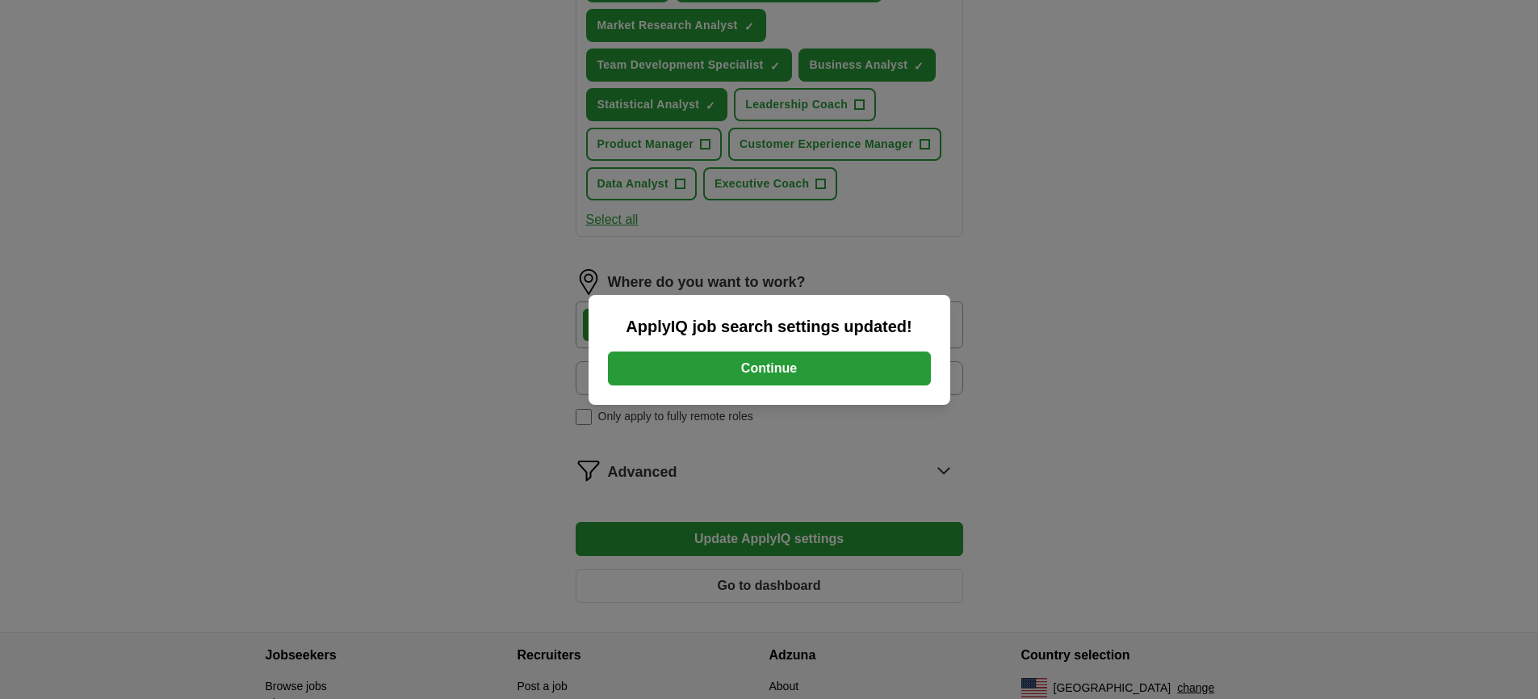
click at [789, 368] on button "Continue" at bounding box center [769, 368] width 323 height 34
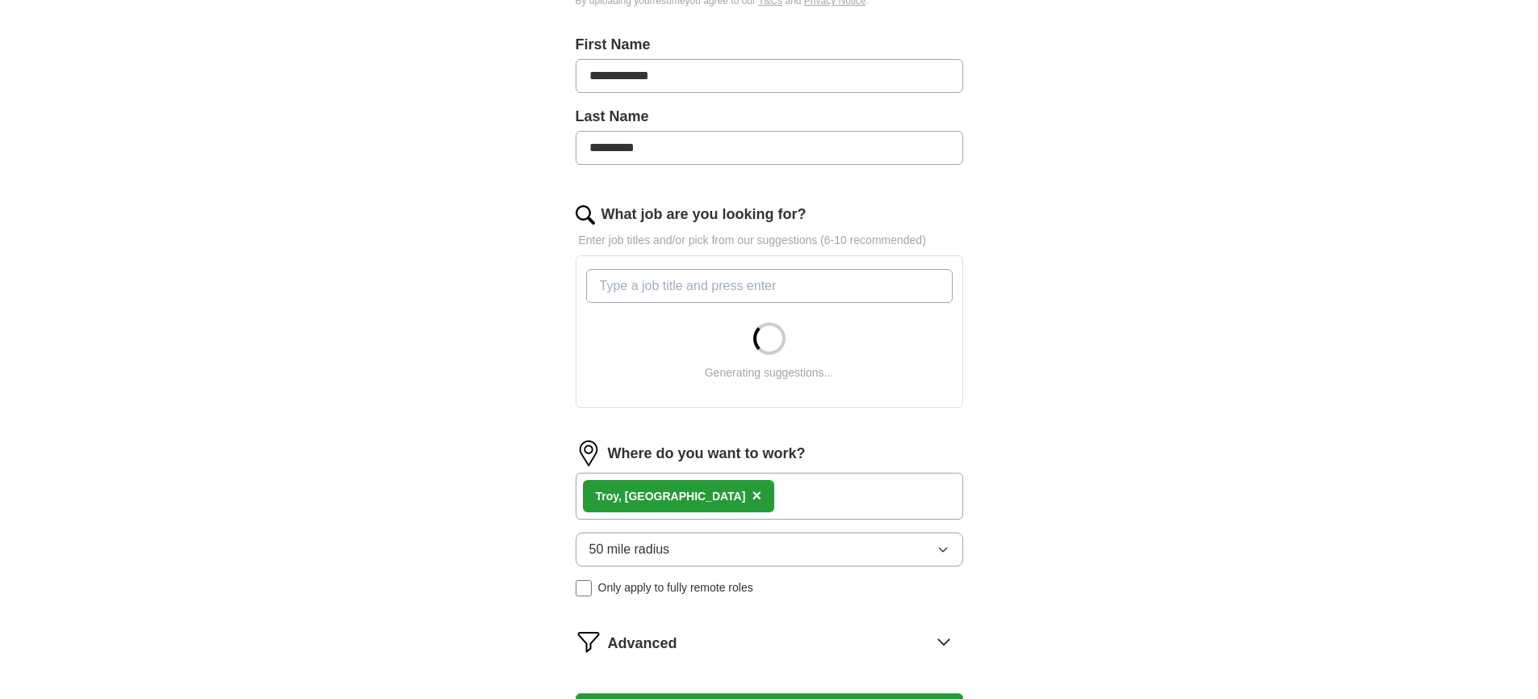
scroll to position [504, 0]
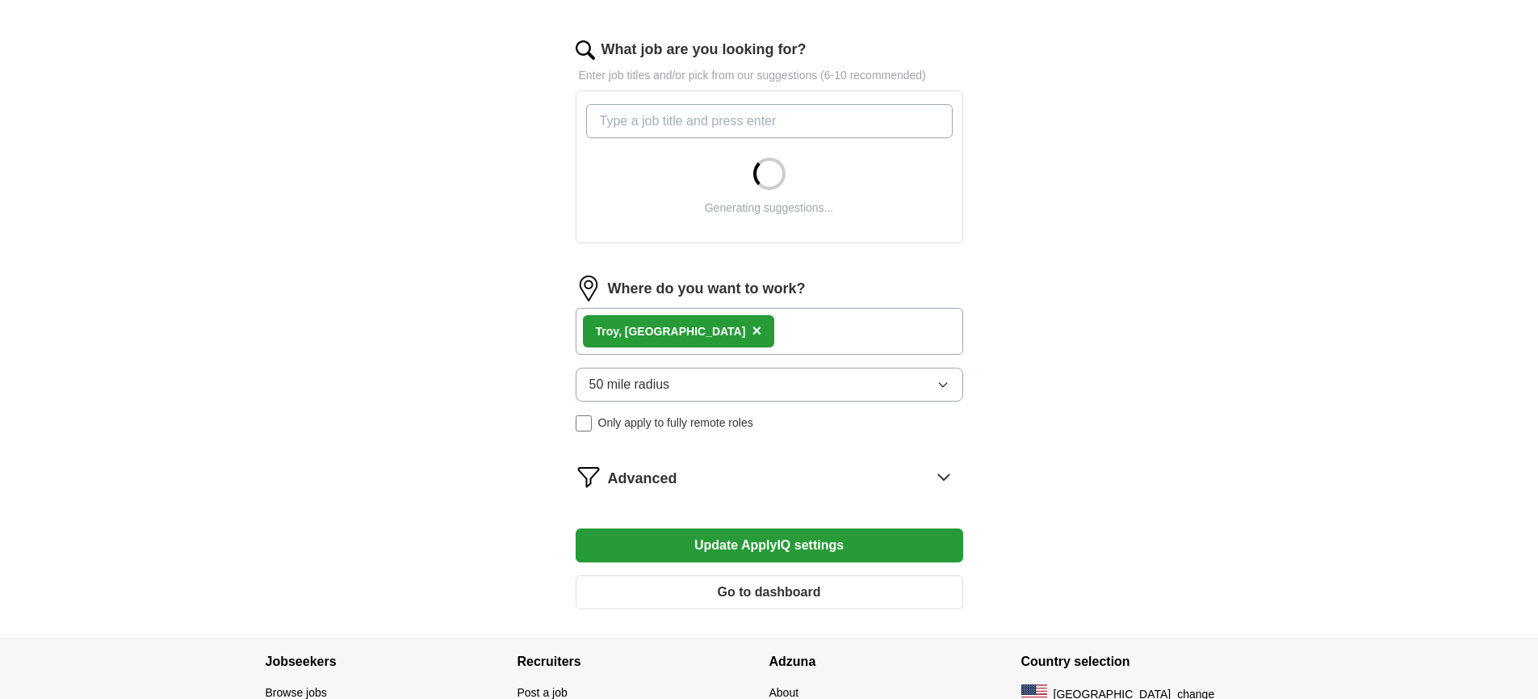
click at [631, 121] on input "What job are you looking for?" at bounding box center [769, 121] width 367 height 34
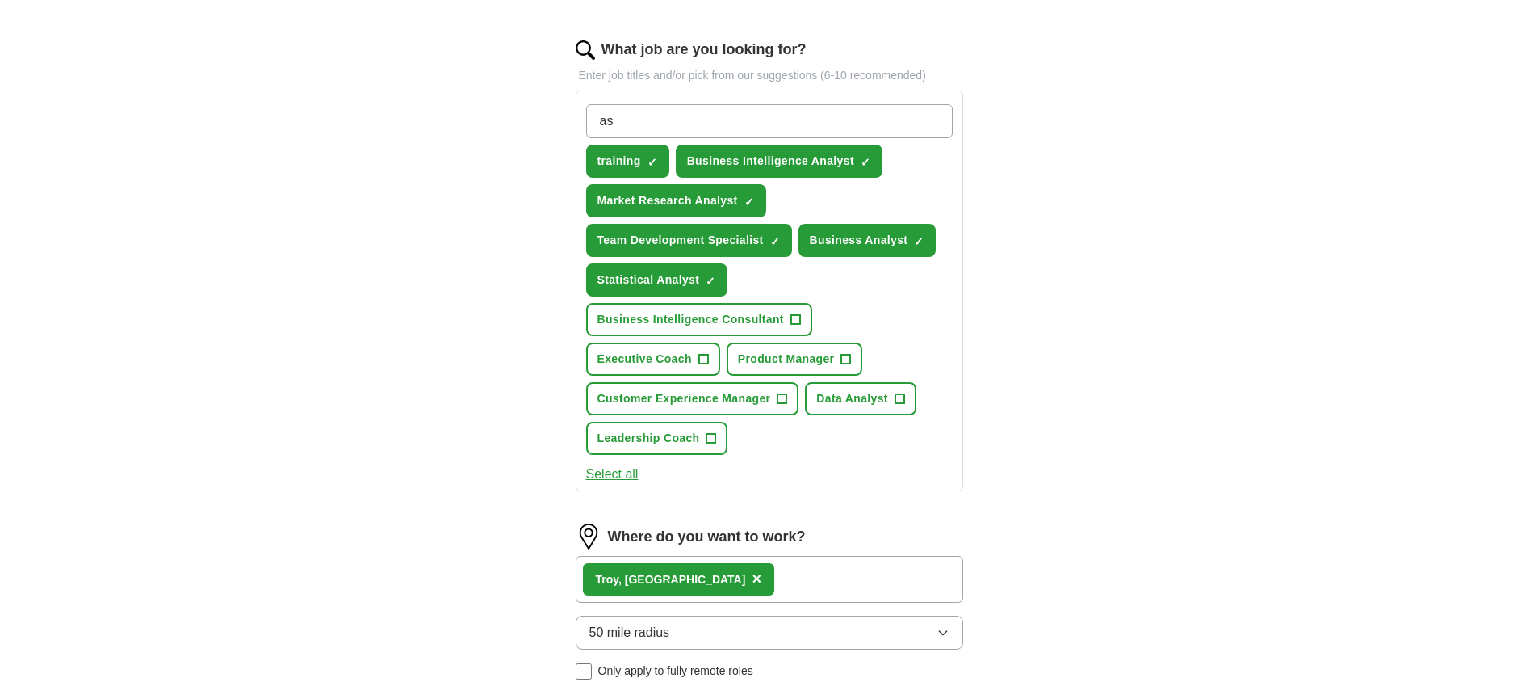
type input "a"
type input "financial assistant"
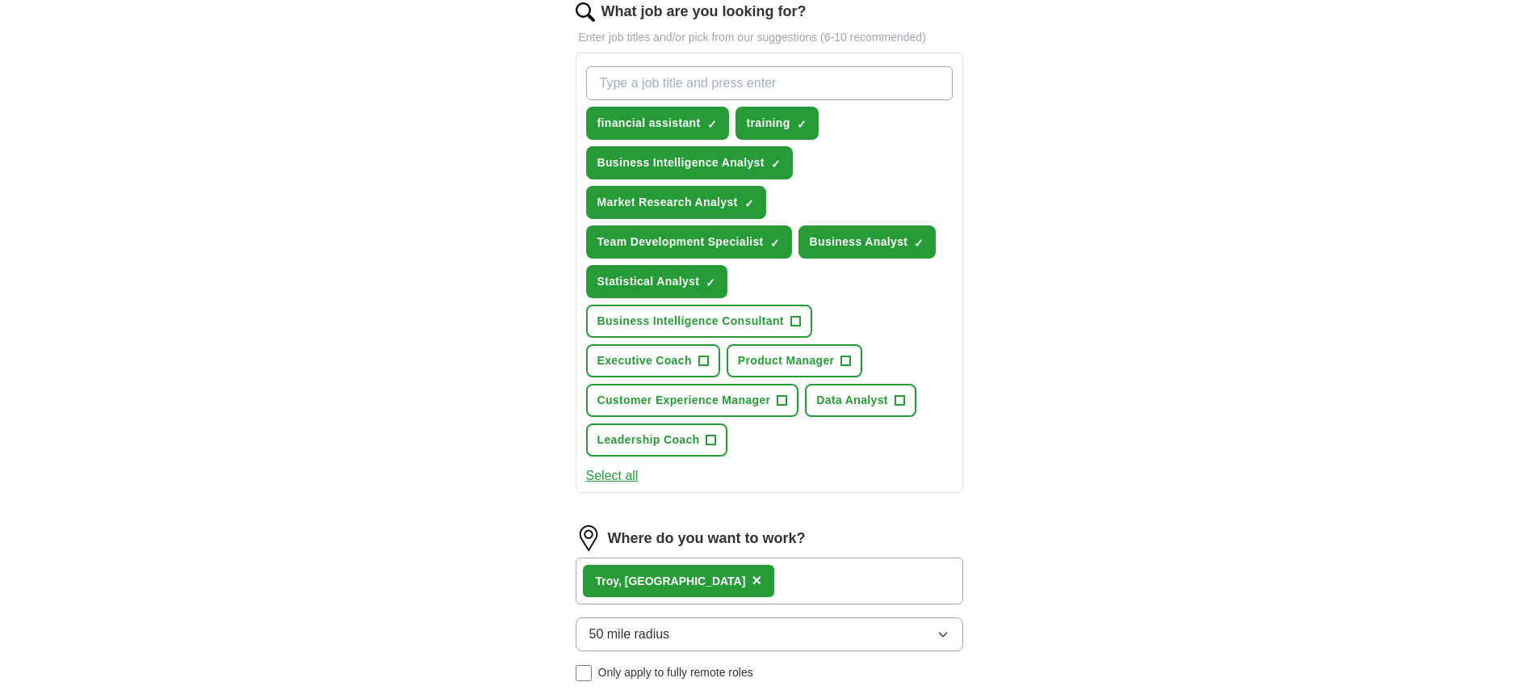
scroll to position [418, 0]
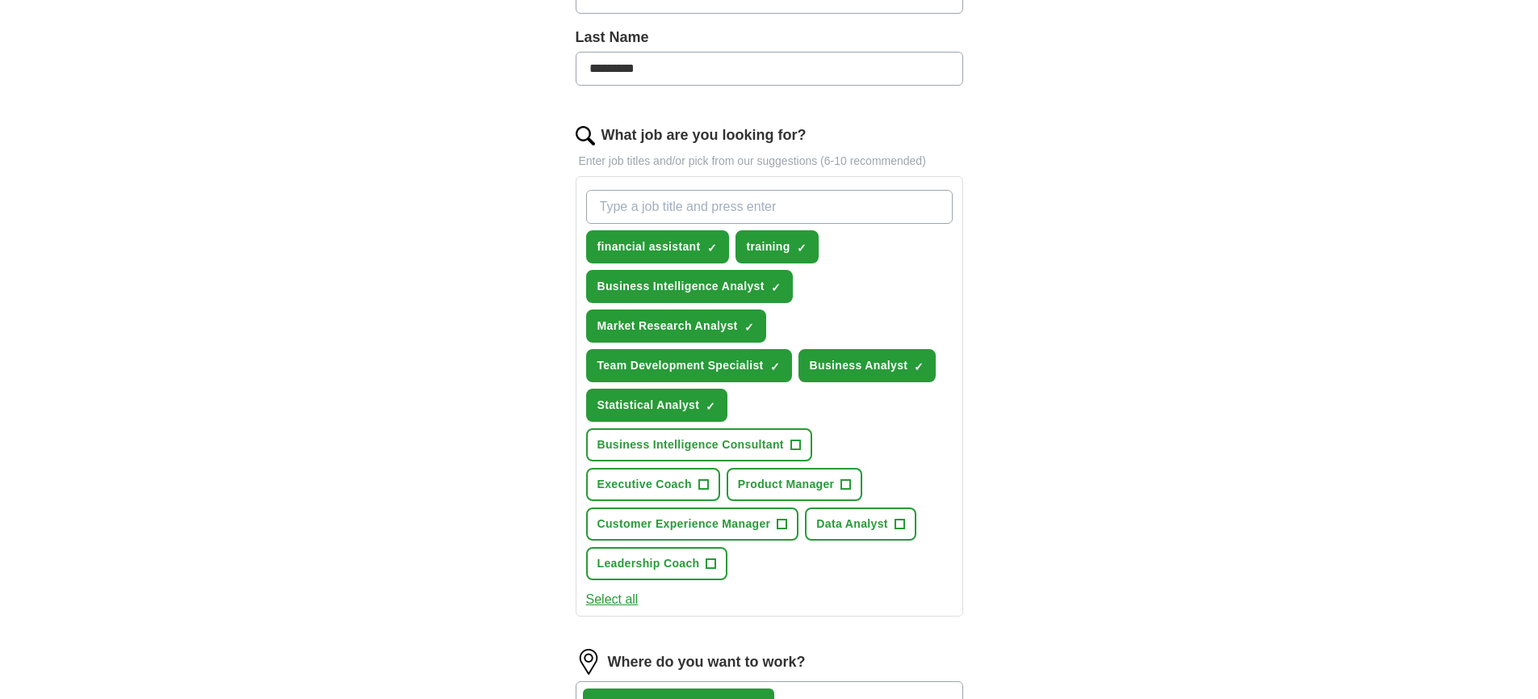
click at [659, 204] on input "What job are you looking for?" at bounding box center [769, 207] width 367 height 34
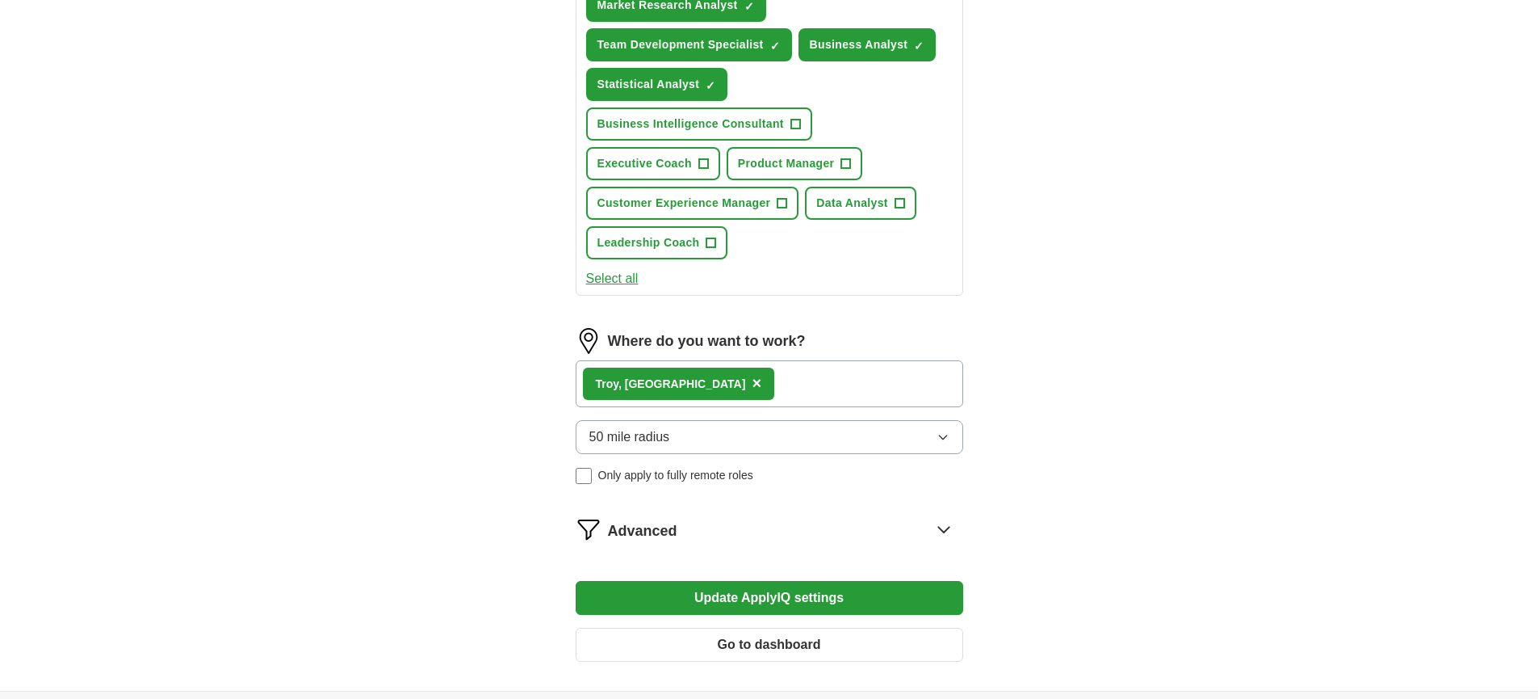
scroll to position [854, 0]
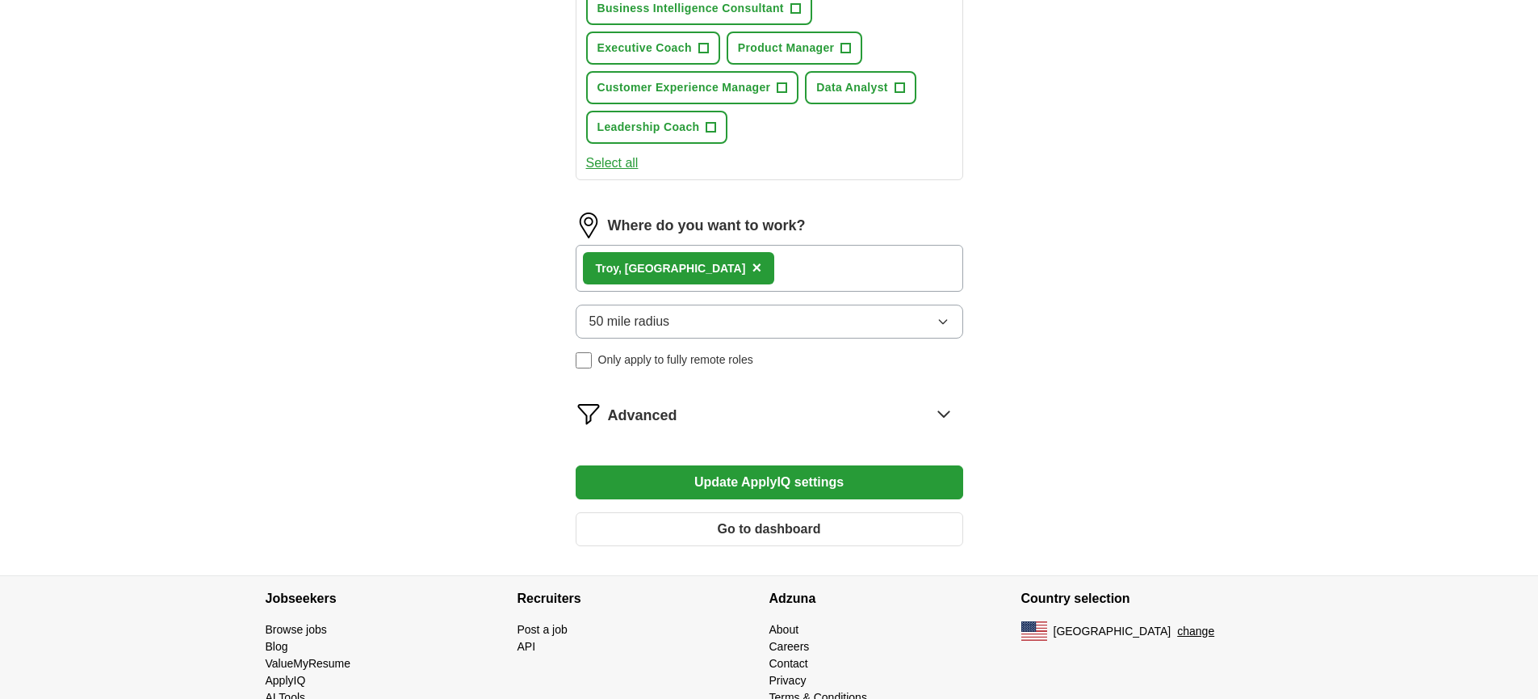
type input "wealth management"
drag, startPoint x: 666, startPoint y: 435, endPoint x: 720, endPoint y: 465, distance: 61.8
click at [667, 465] on button "Update ApplyIQ settings" at bounding box center [770, 482] width 388 height 34
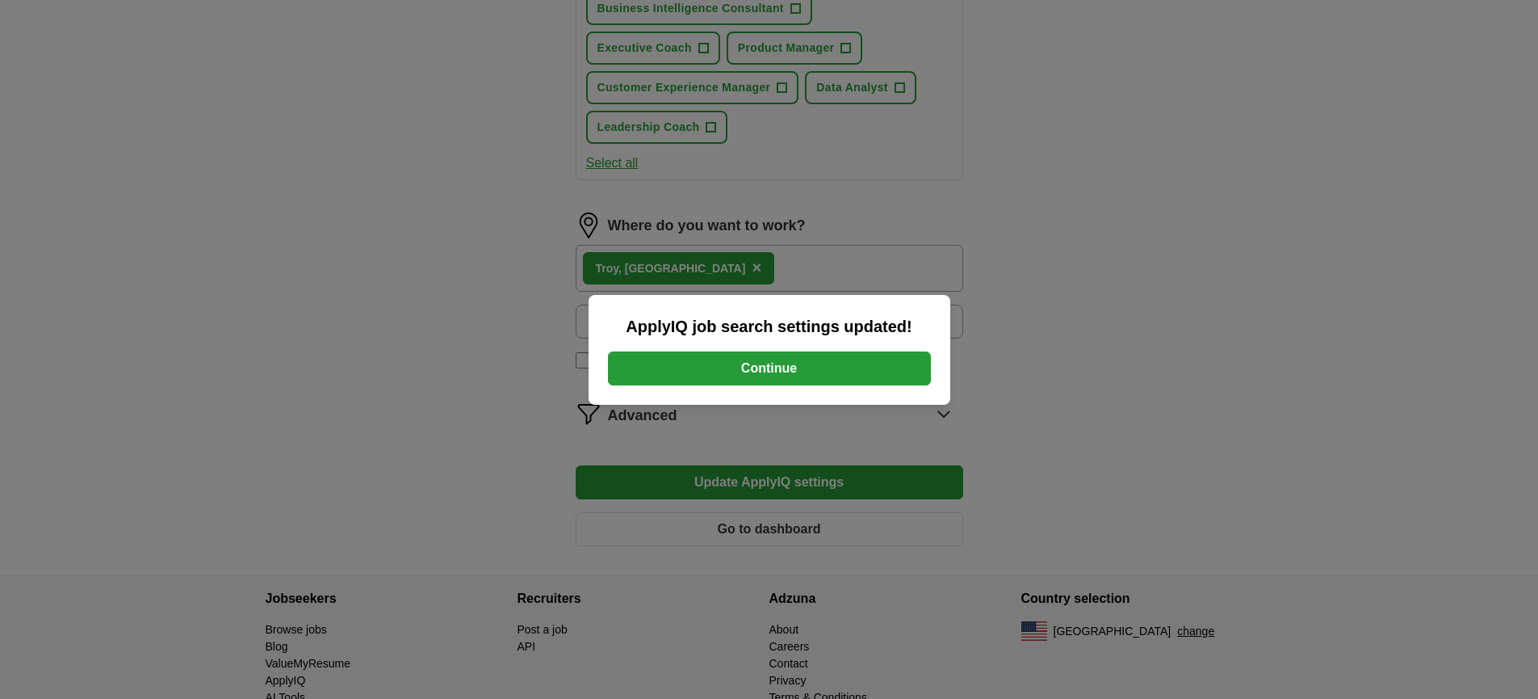
click at [812, 377] on button "Continue" at bounding box center [769, 368] width 323 height 34
